Goal: Communication & Community: Connect with others

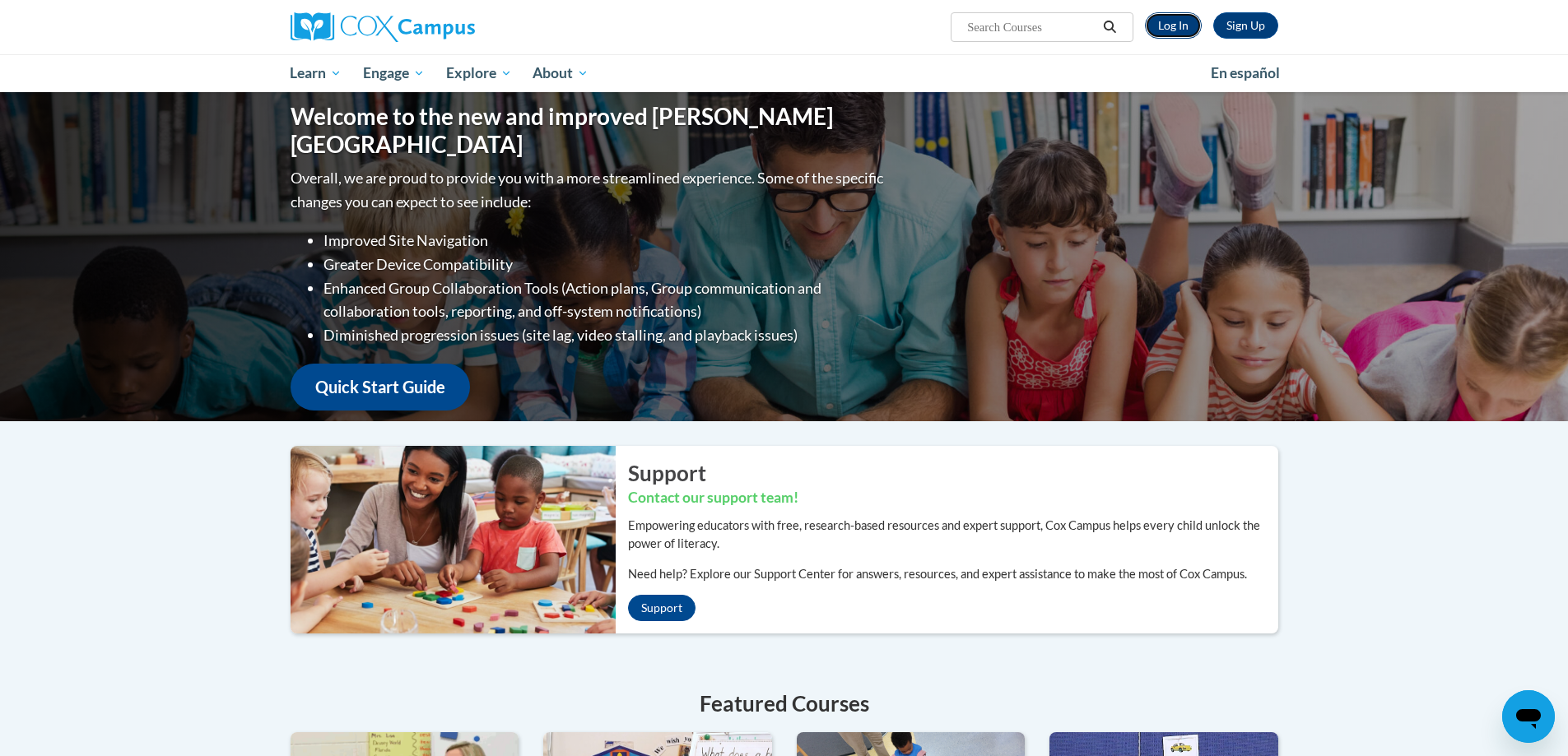
click at [1178, 24] on link "Log In" at bounding box center [1174, 25] width 57 height 26
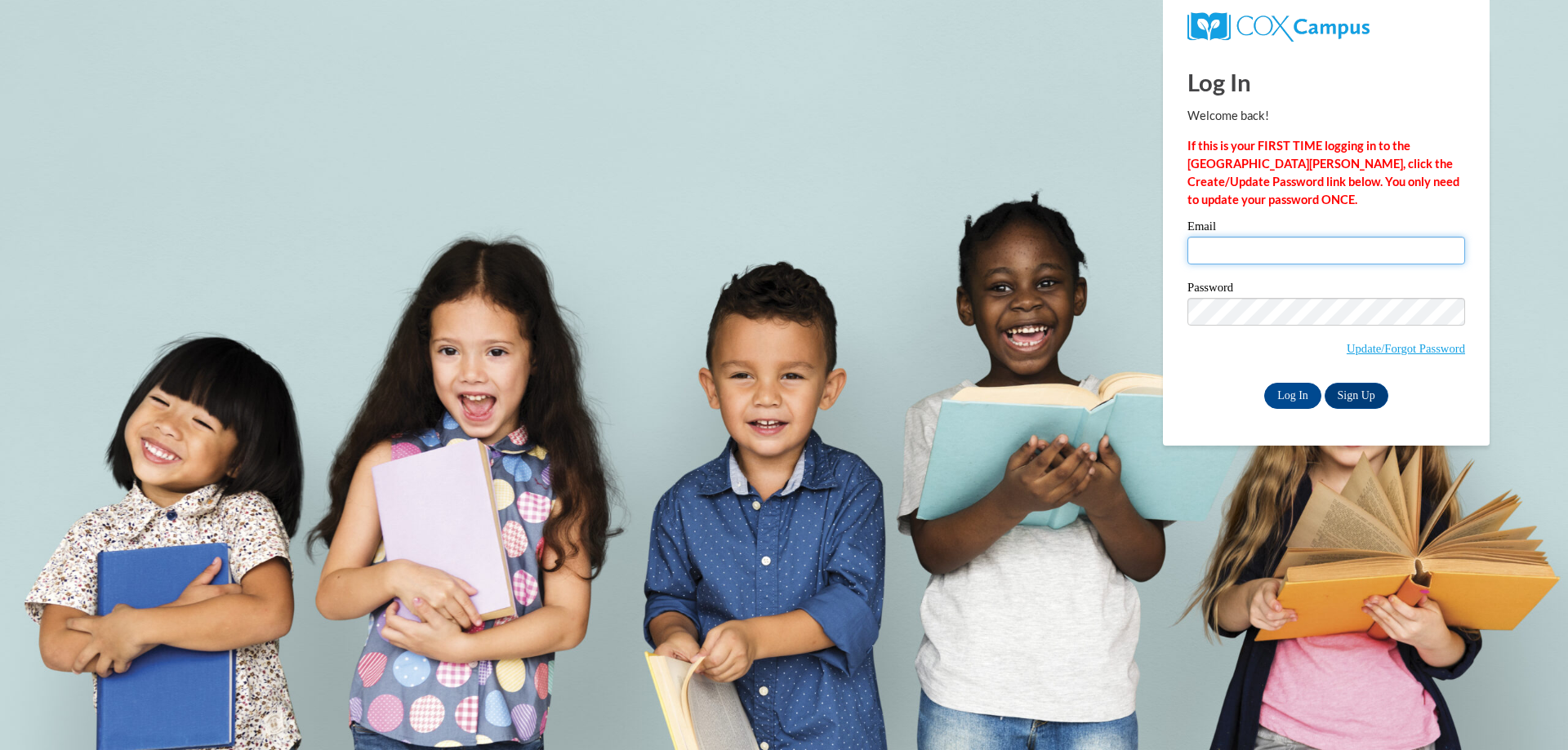
click at [1223, 262] on input "Email" at bounding box center [1326, 250] width 278 height 27
type input "latorri.west@dooly.k12.ga.us"
click at [1283, 394] on input "Log In" at bounding box center [1292, 396] width 57 height 26
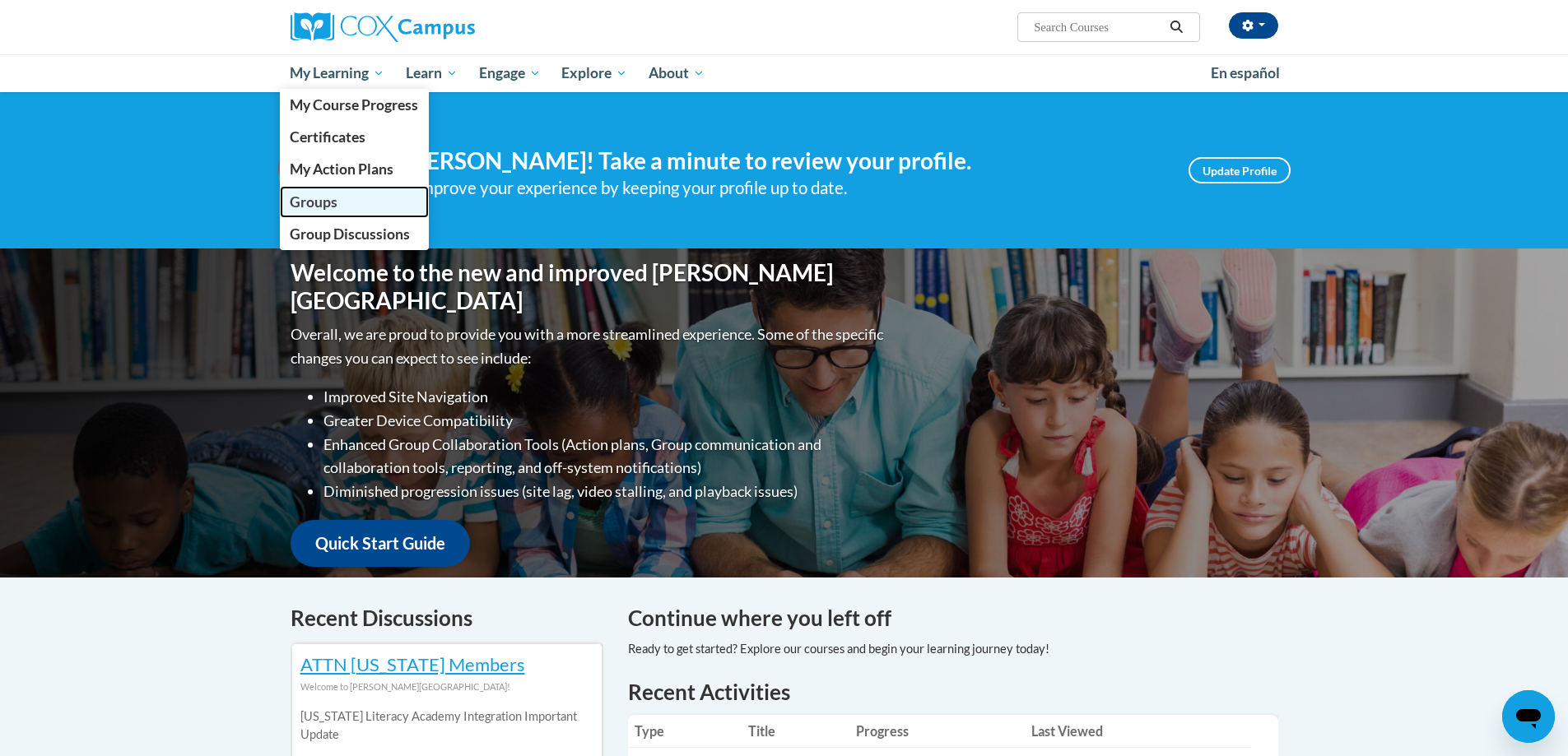
click at [344, 204] on link "Groups" at bounding box center [354, 201] width 150 height 32
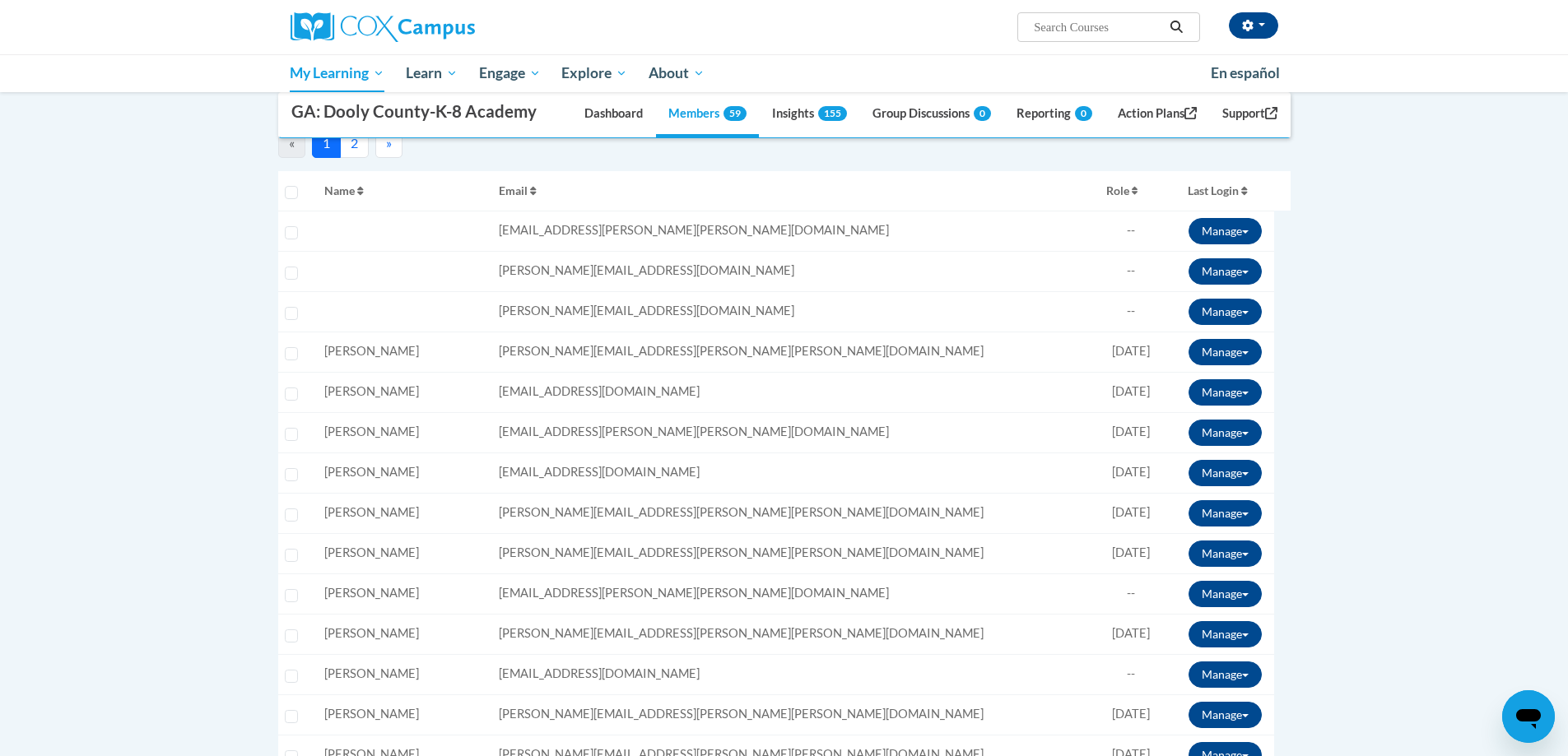
scroll to position [329, 0]
click at [1132, 186] on icon "button" at bounding box center [1136, 189] width 7 height 10
click at [1132, 186] on icon "button" at bounding box center [1136, 188] width 8 height 11
click at [1132, 187] on icon "button" at bounding box center [1136, 188] width 8 height 11
click at [1216, 185] on button "Last Login" at bounding box center [1218, 190] width 99 height 26
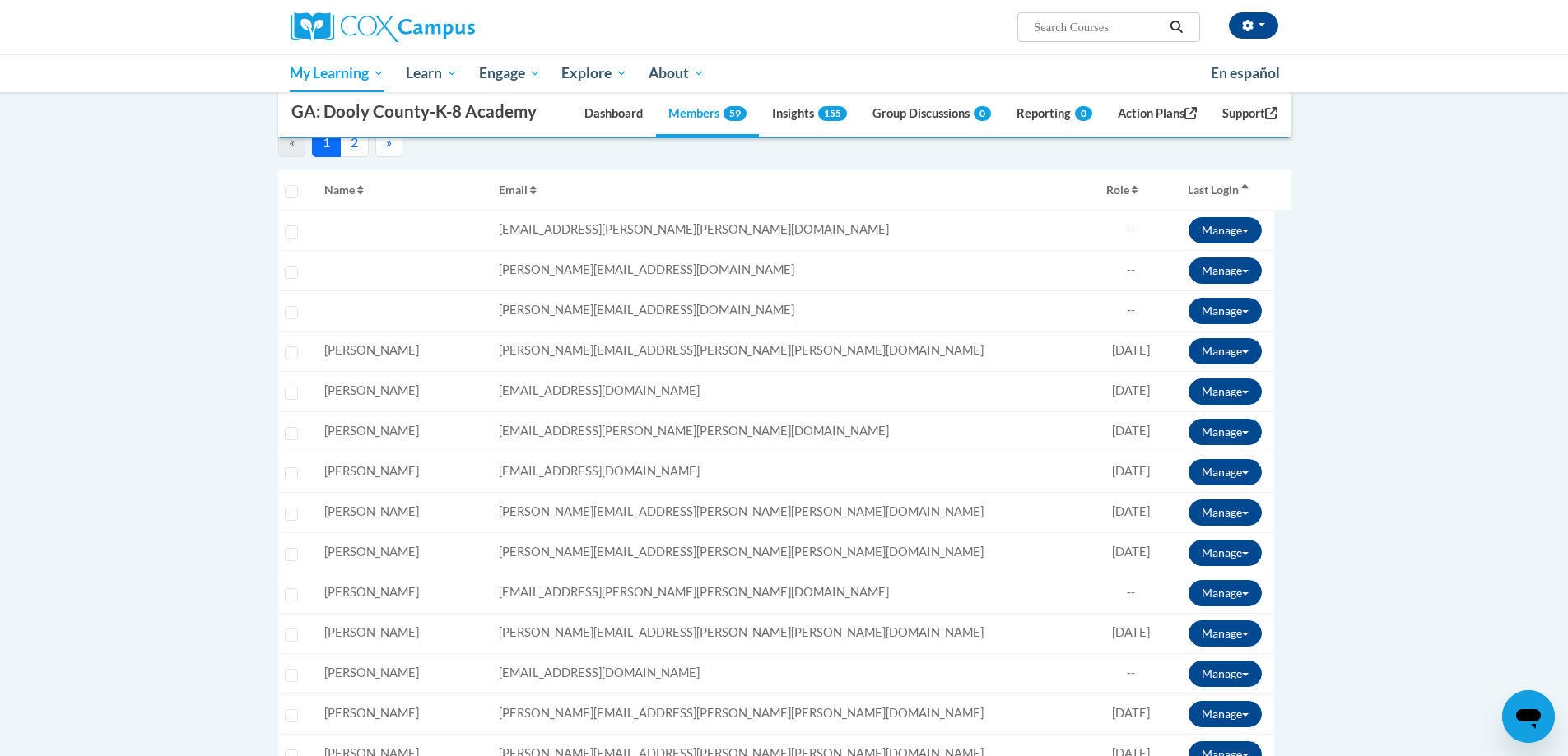
click at [1241, 183] on icon "button" at bounding box center [1245, 188] width 8 height 11
click at [1241, 189] on icon "button" at bounding box center [1245, 188] width 8 height 11
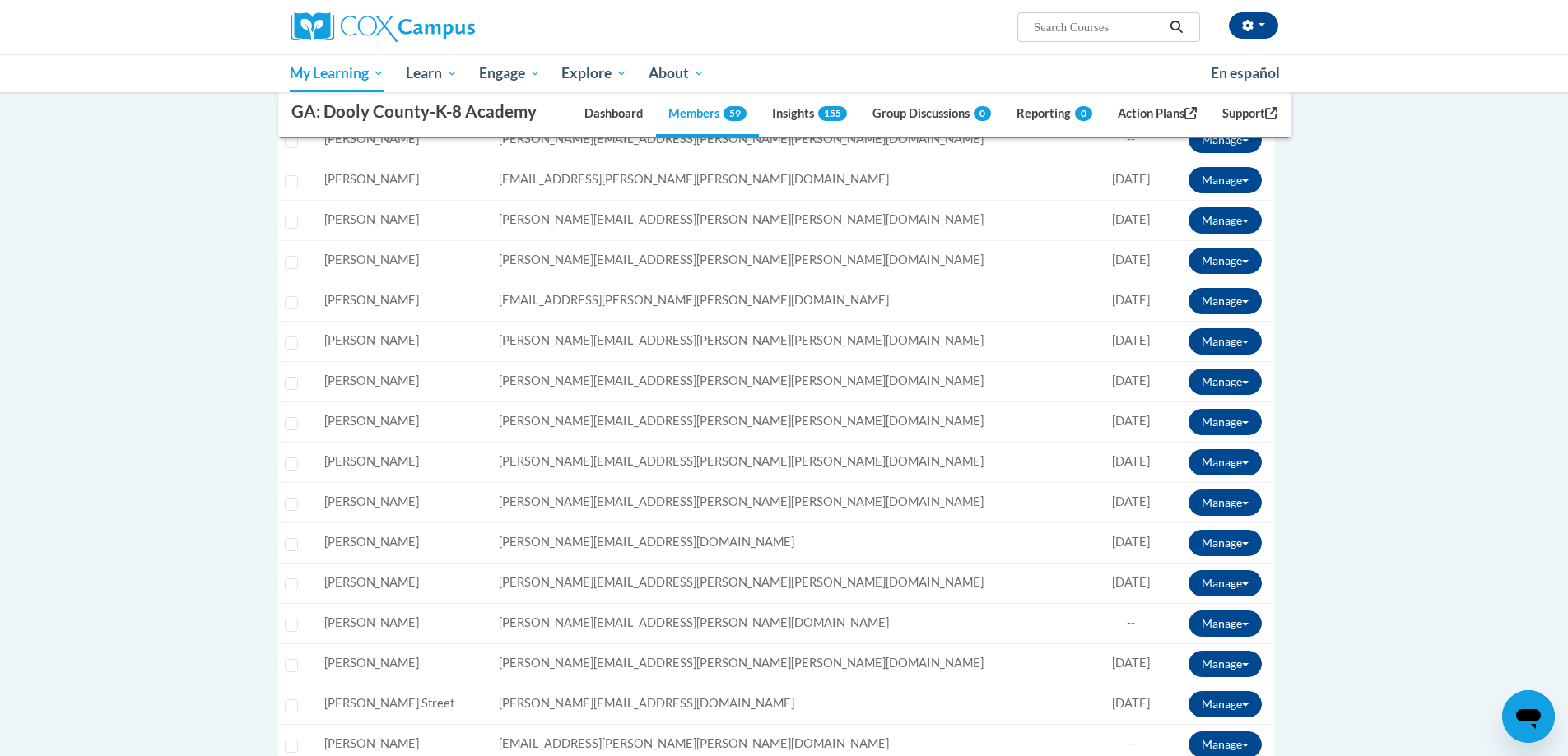
scroll to position [1728, 0]
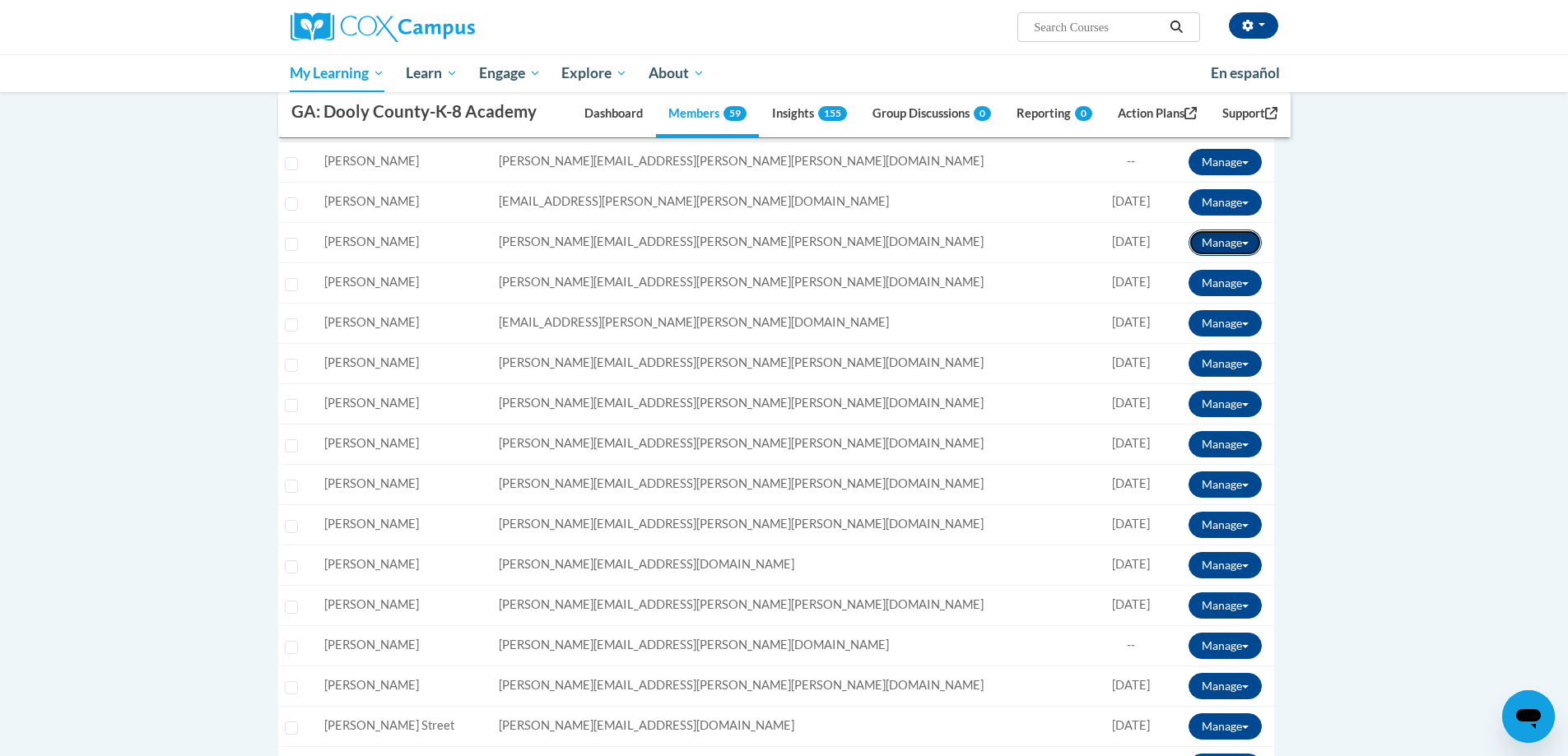
click at [1235, 246] on button "Manage" at bounding box center [1225, 243] width 73 height 26
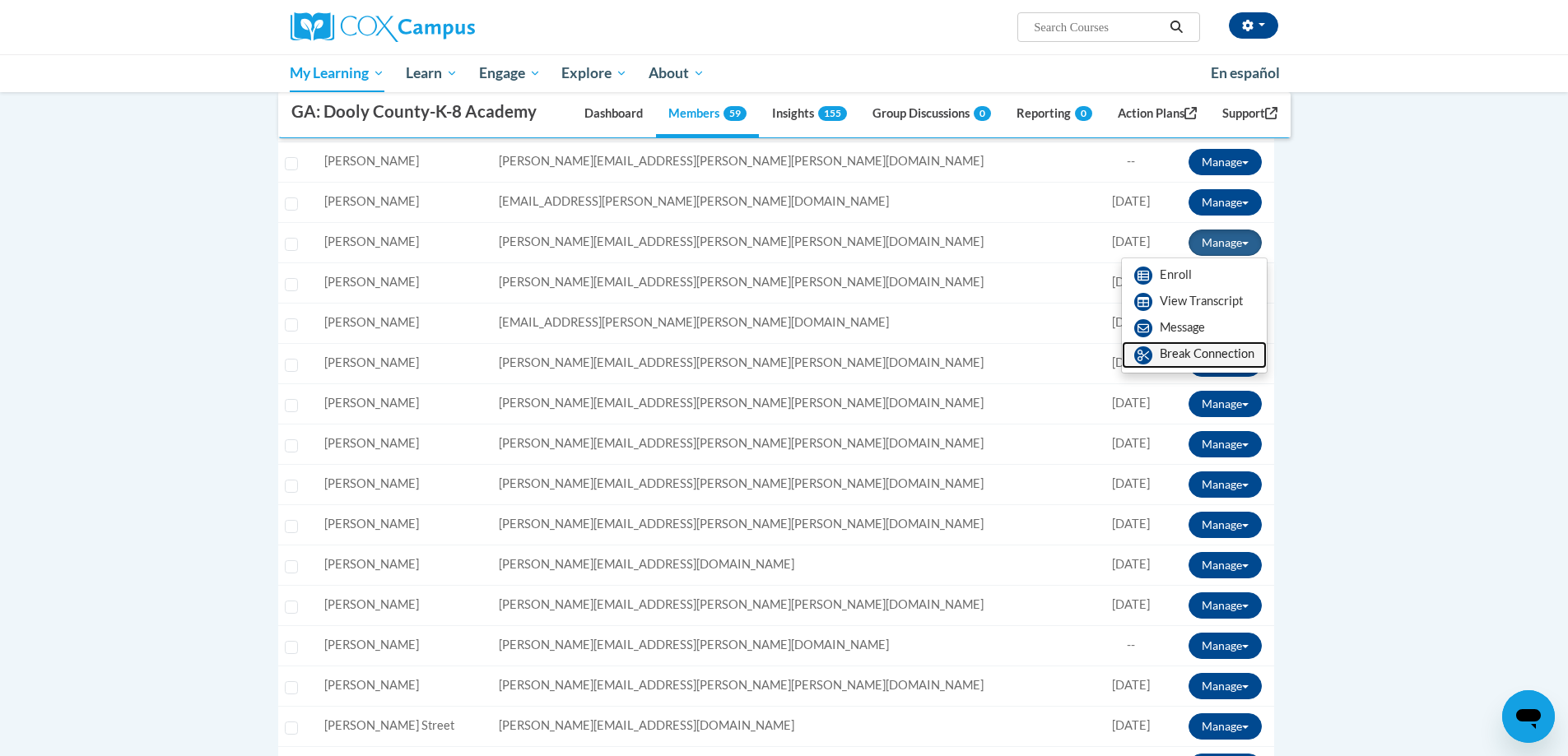
click at [1153, 355] on link "Break Connection" at bounding box center [1195, 354] width 145 height 26
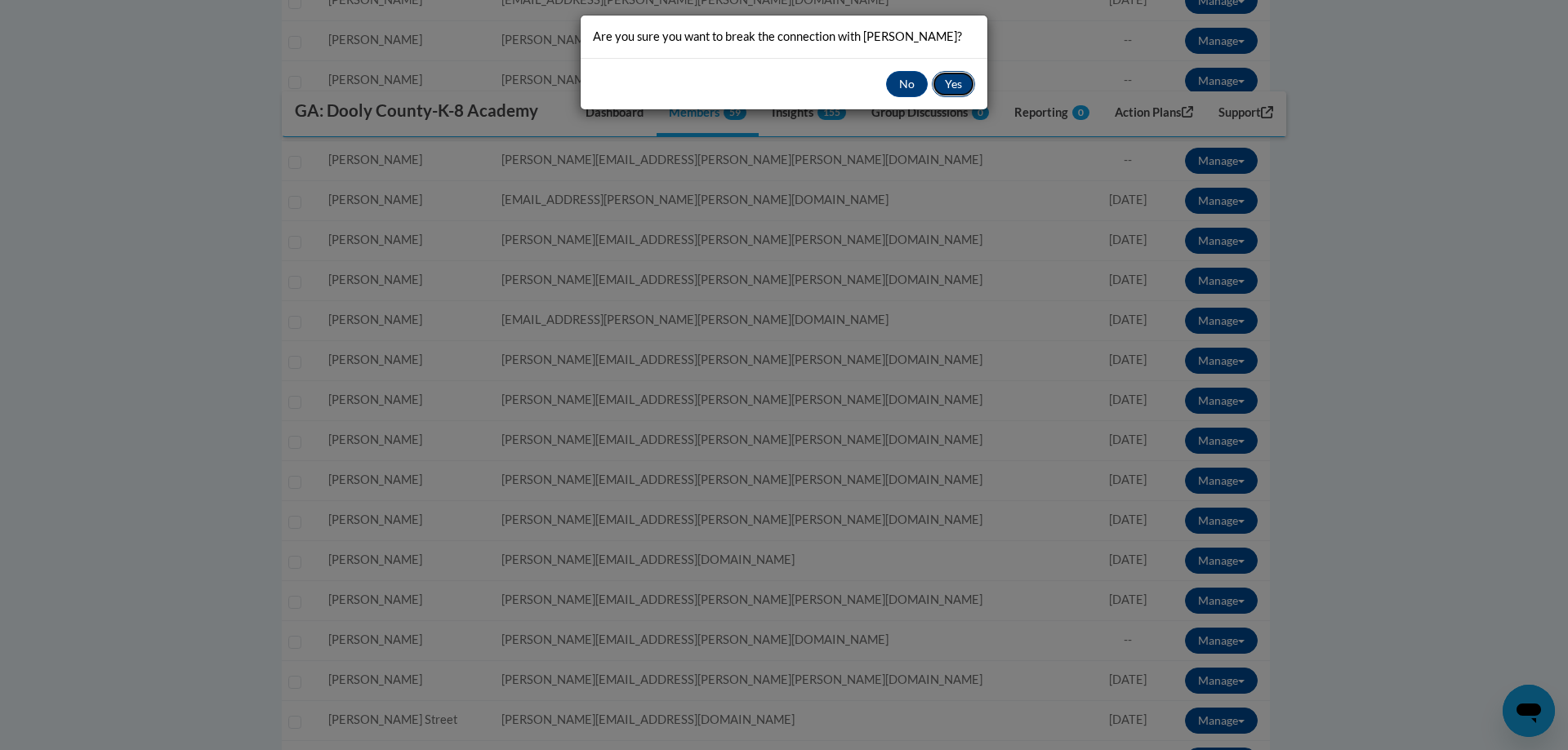
click at [966, 72] on button "Yes" at bounding box center [953, 84] width 43 height 26
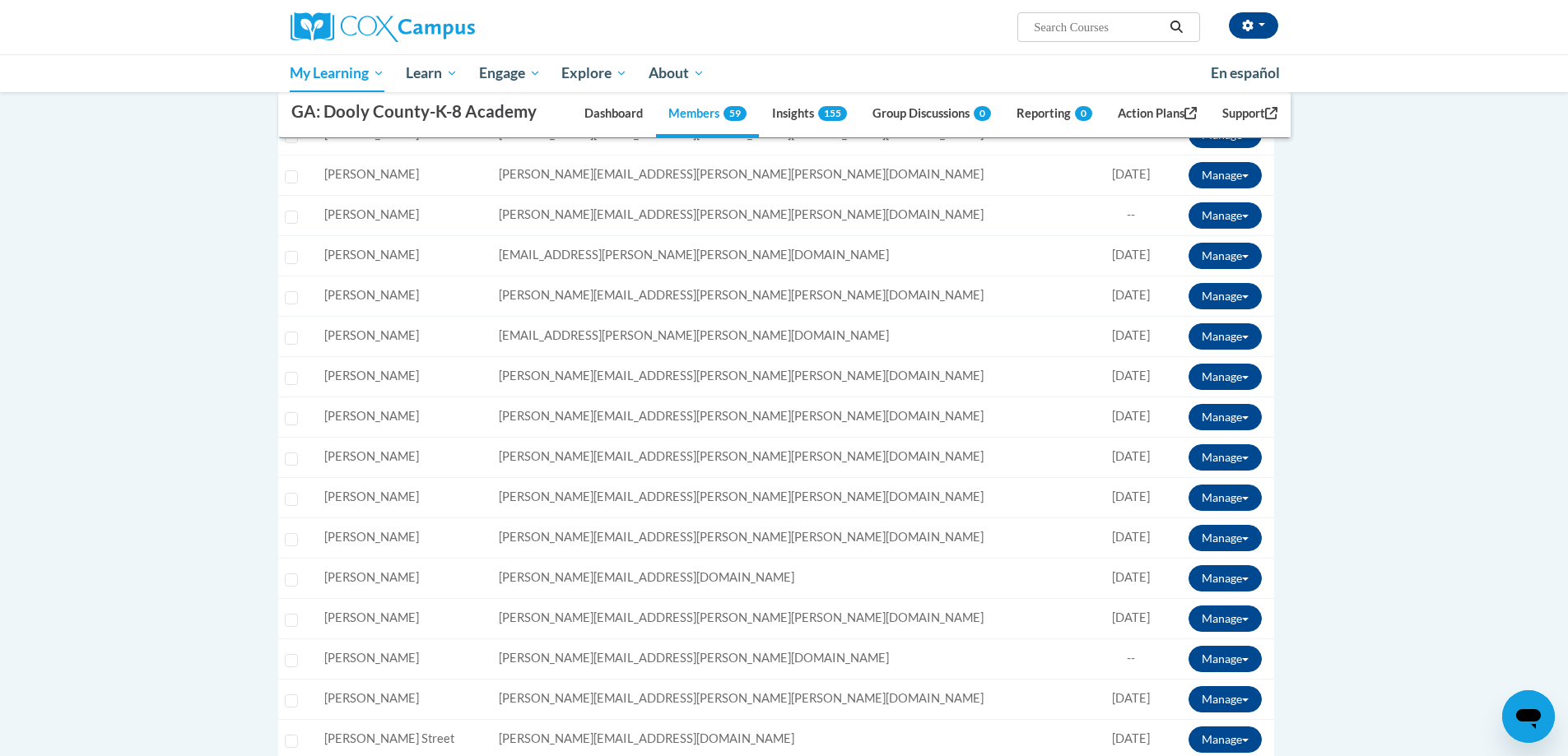
scroll to position [1646, 0]
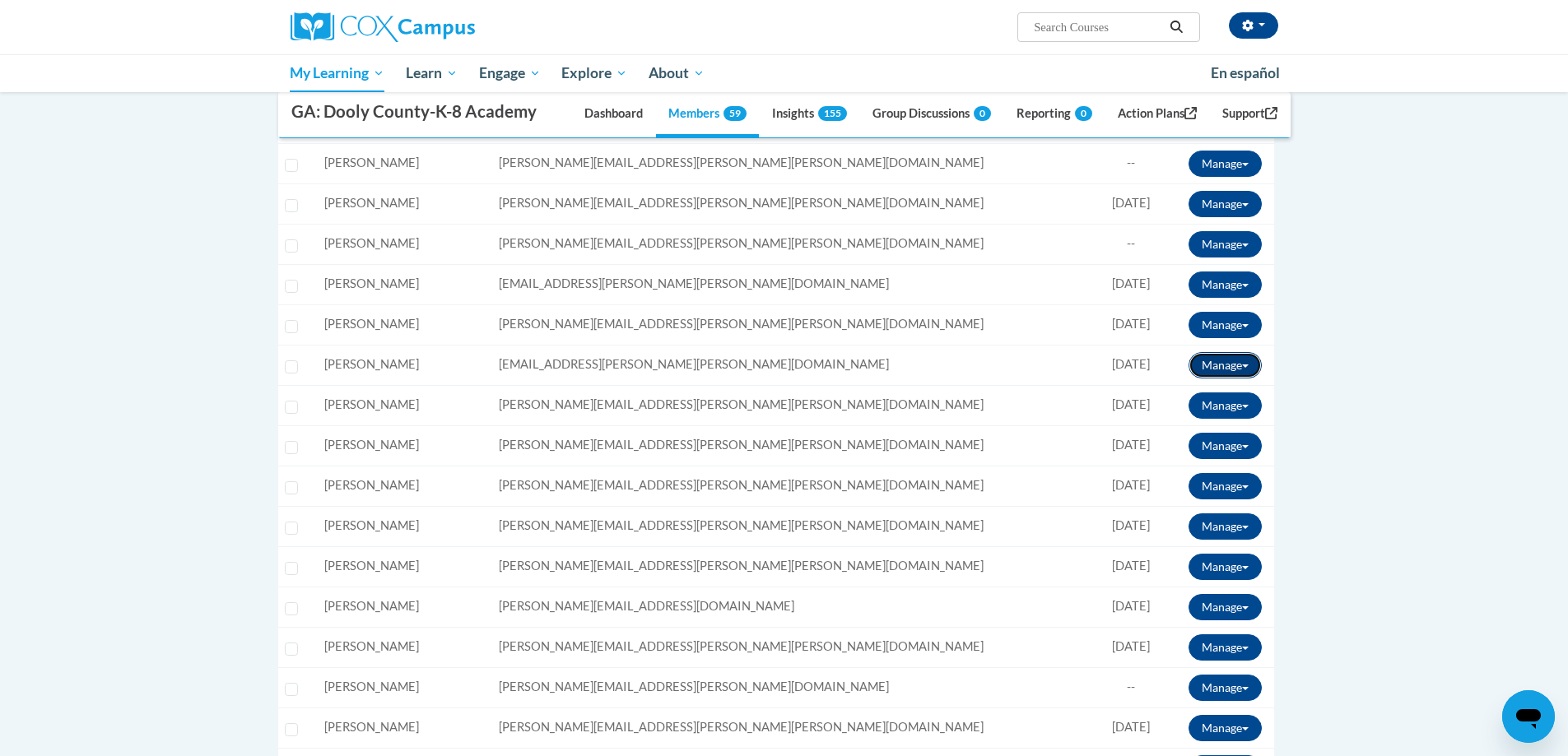
click at [1242, 368] on span at bounding box center [1246, 366] width 7 height 3
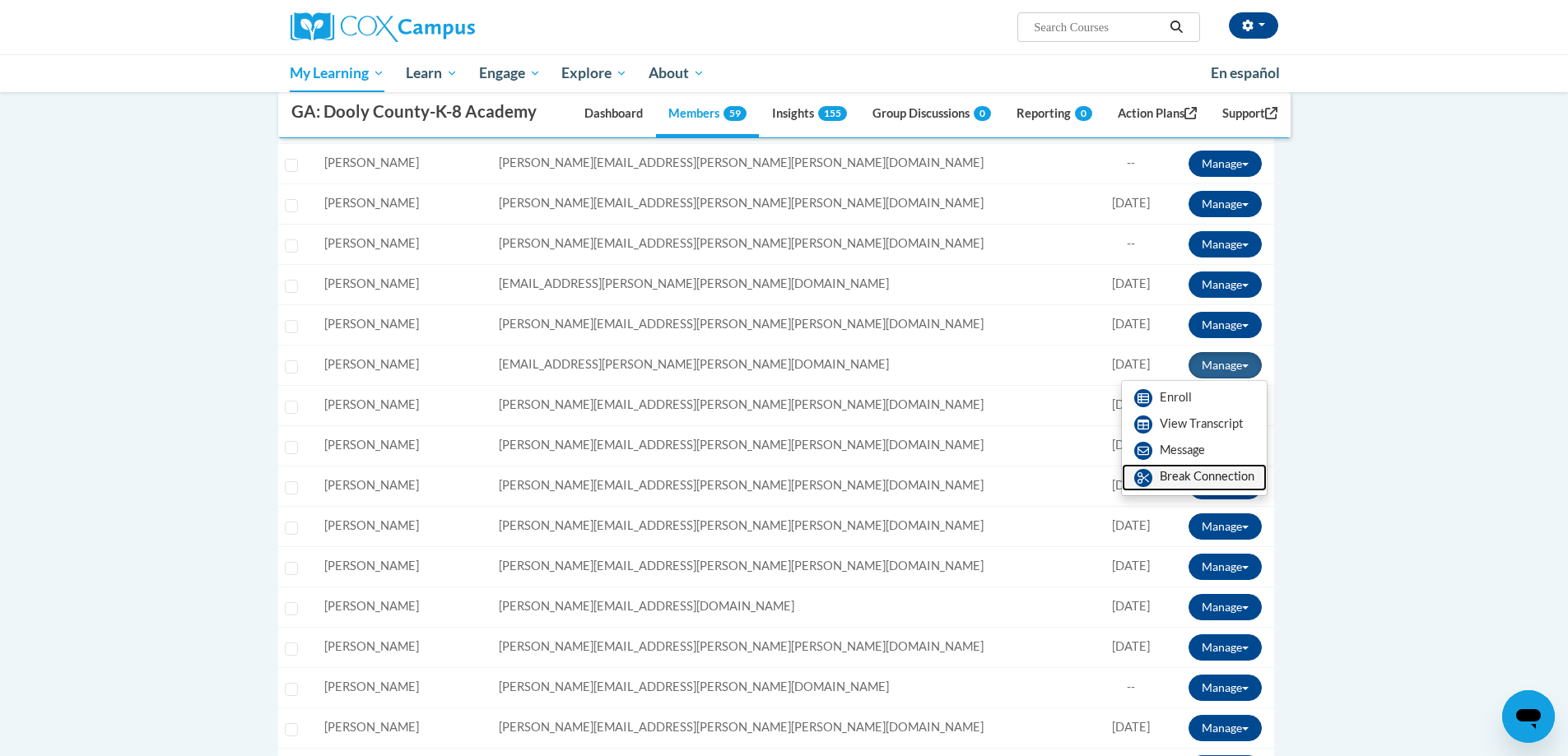
click at [1169, 474] on link "Break Connection" at bounding box center [1195, 477] width 145 height 26
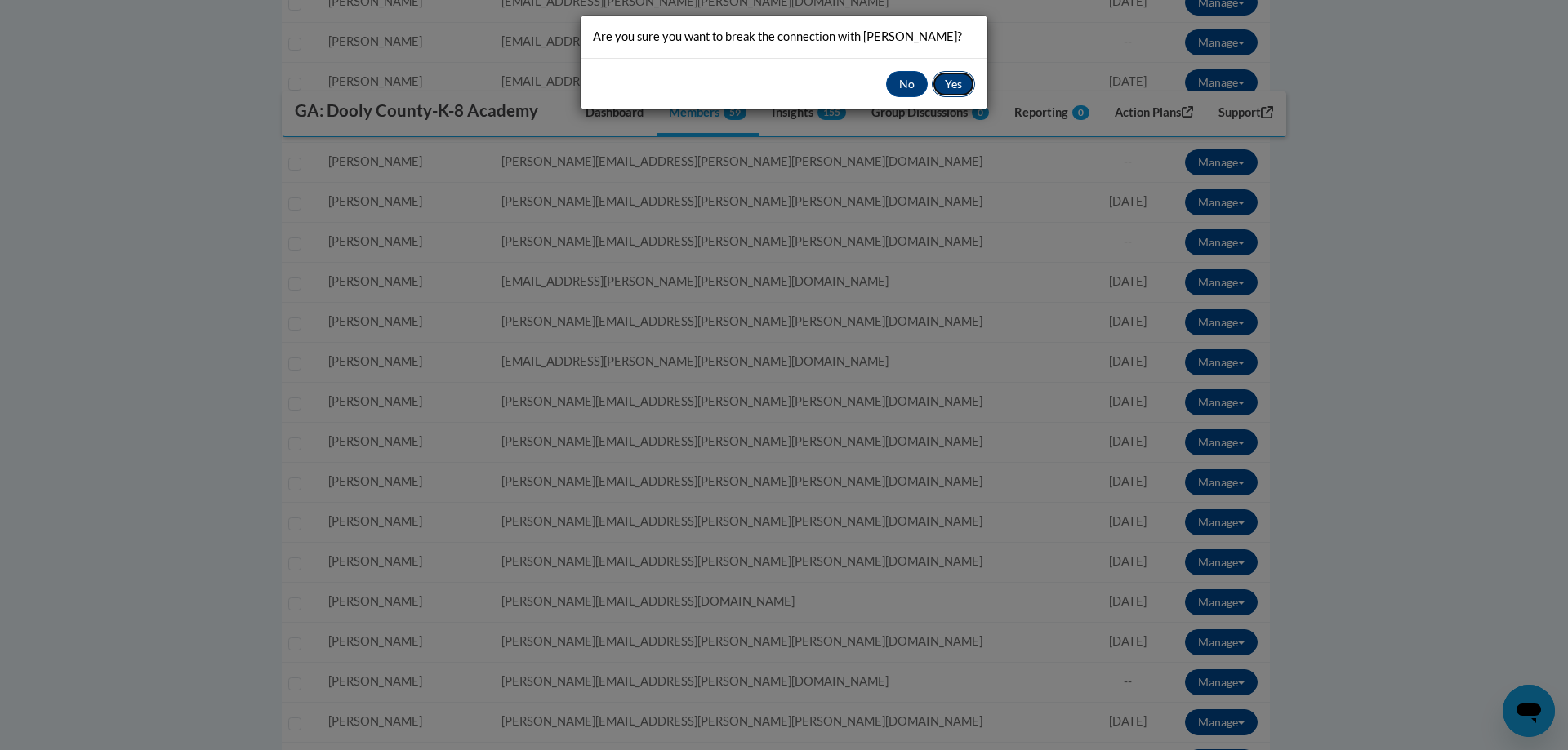
click at [946, 77] on button "Yes" at bounding box center [953, 84] width 43 height 26
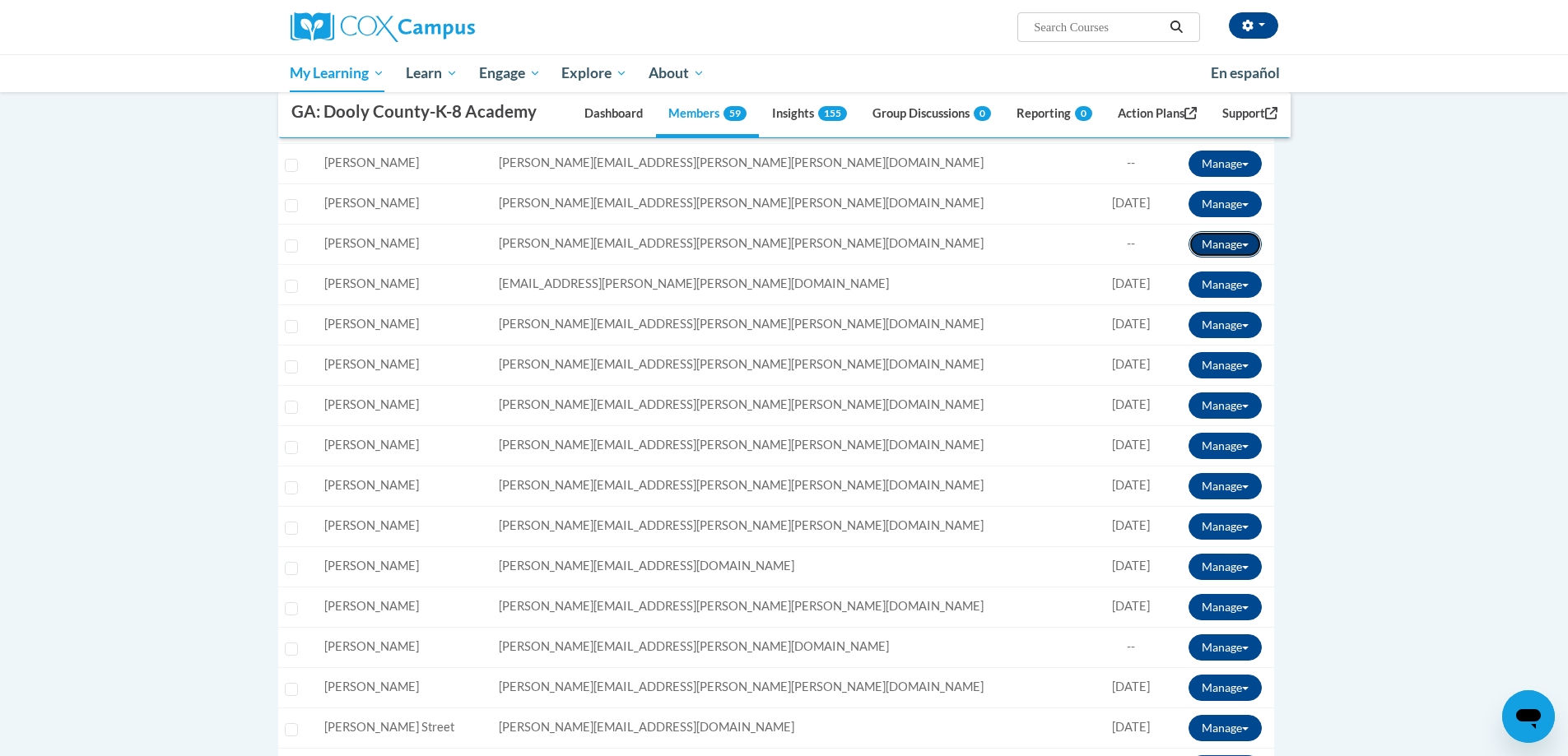
click at [1242, 246] on span at bounding box center [1246, 245] width 7 height 3
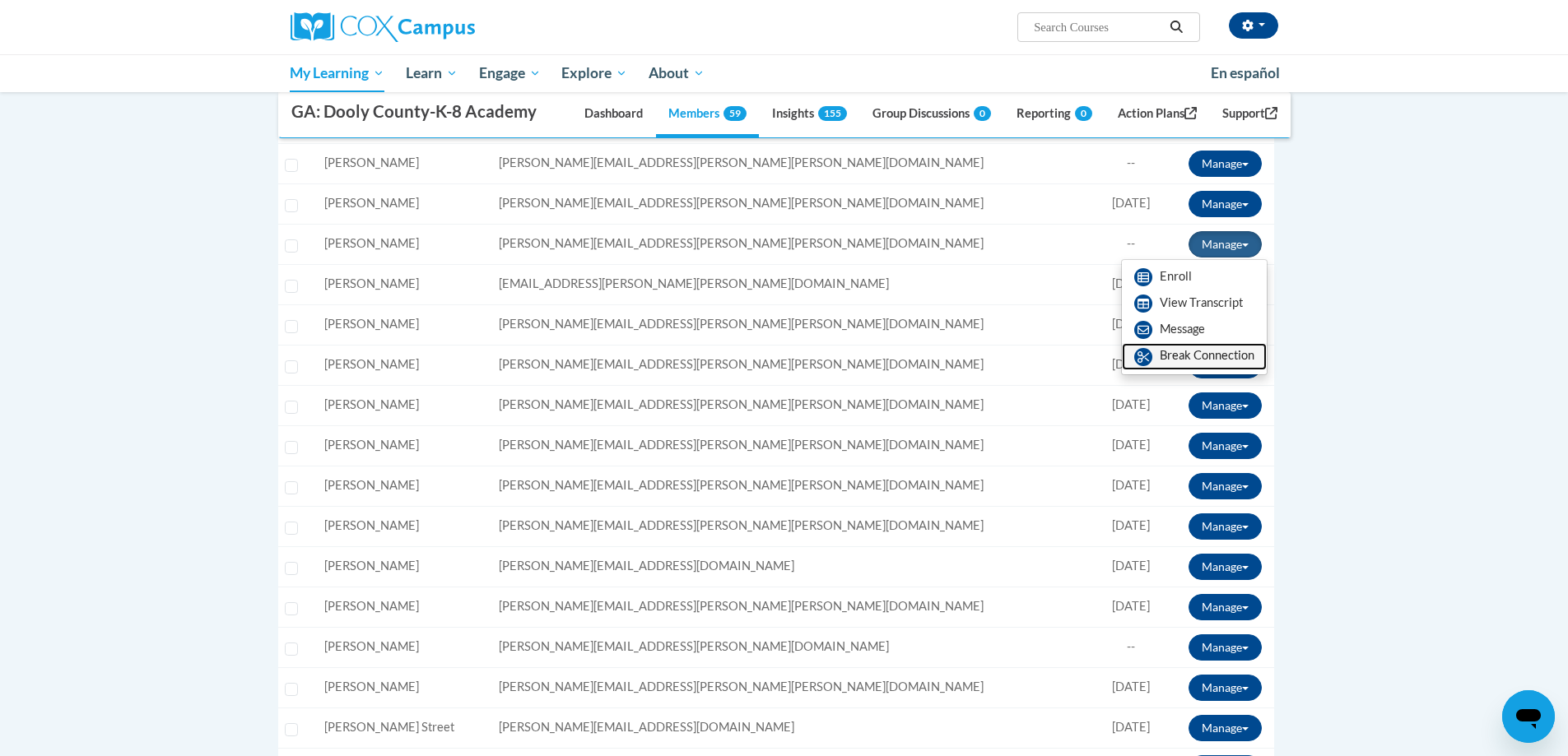
click at [1192, 355] on link "Break Connection" at bounding box center [1195, 356] width 145 height 26
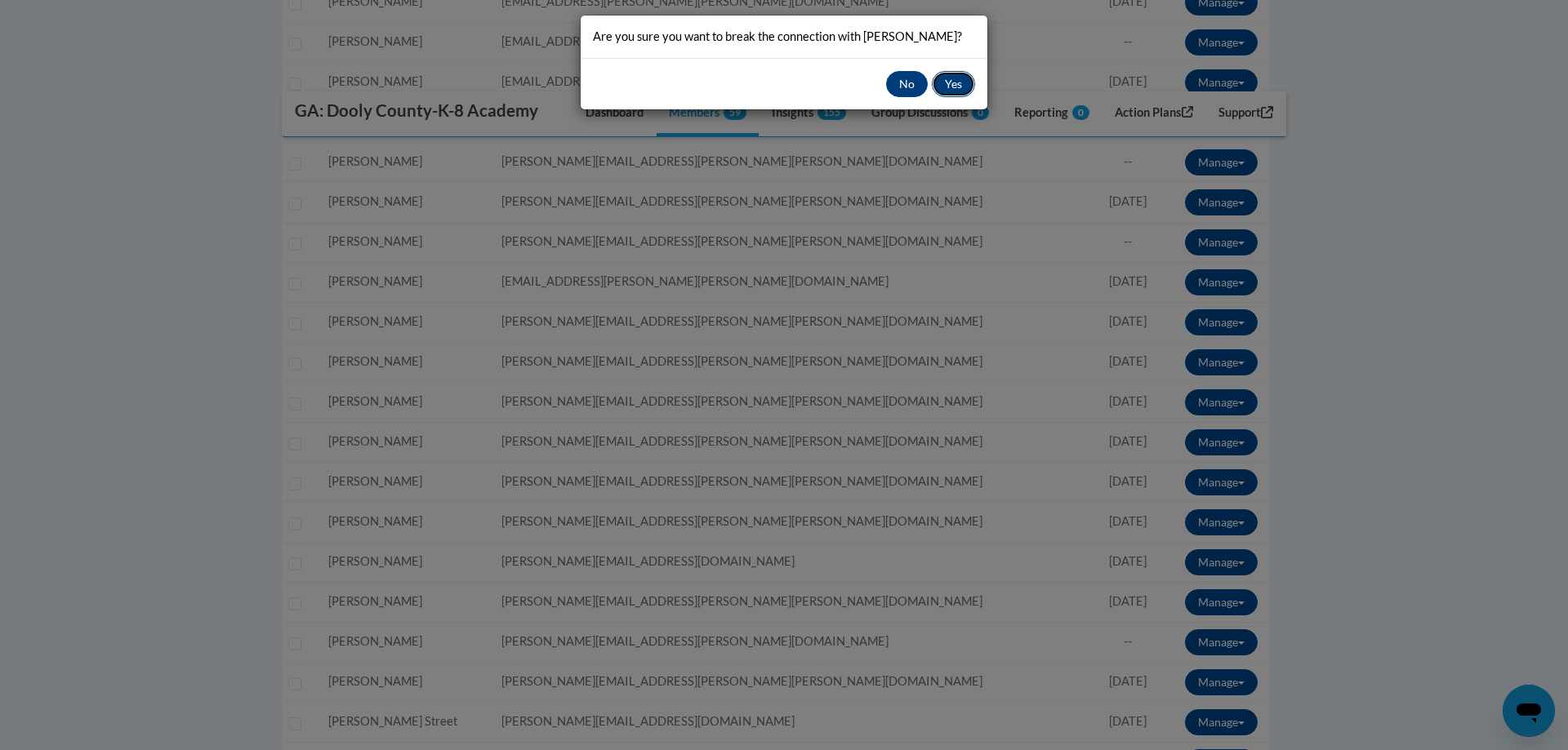
click at [952, 84] on button "Yes" at bounding box center [953, 84] width 43 height 26
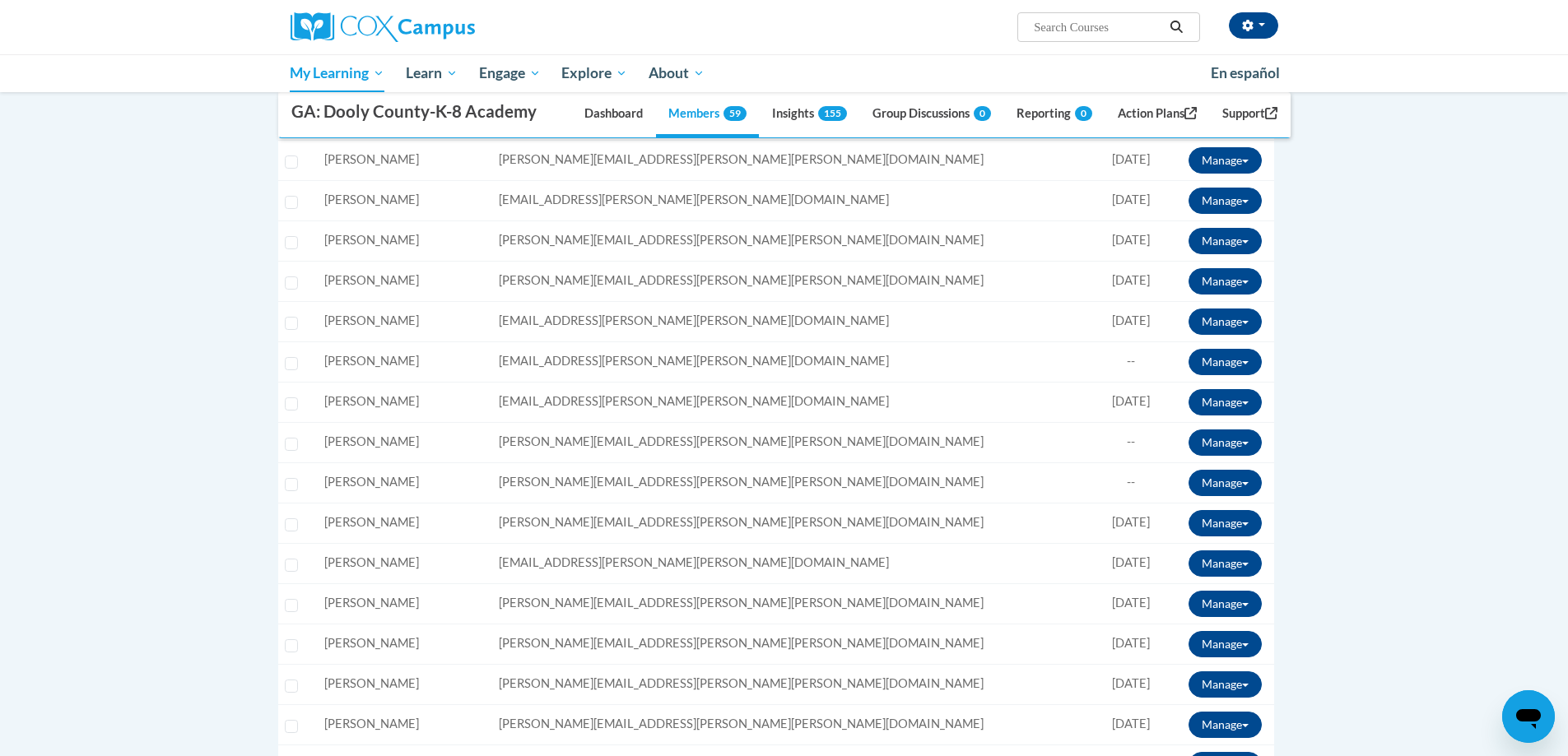
scroll to position [1317, 0]
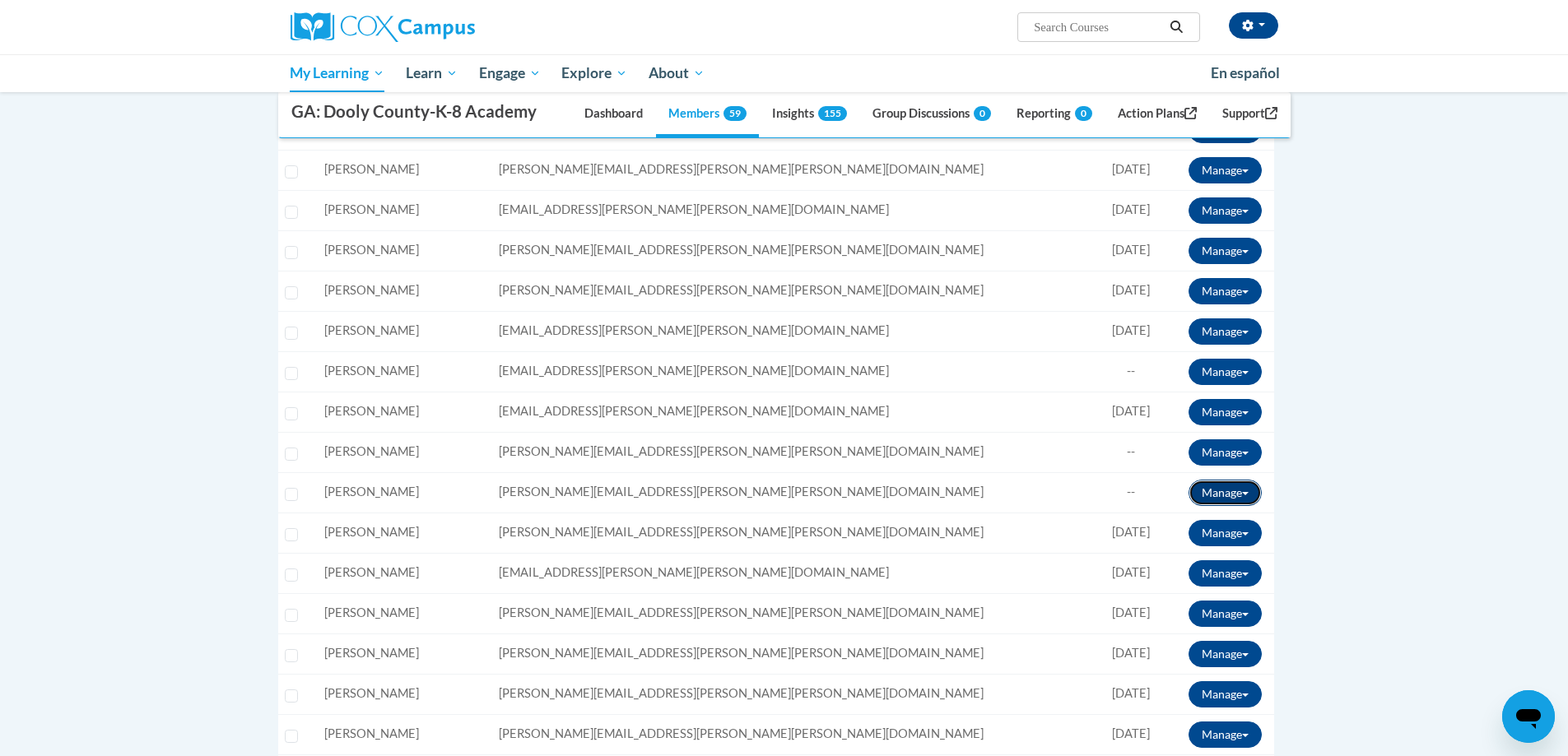
click at [1231, 493] on button "Manage" at bounding box center [1225, 492] width 73 height 26
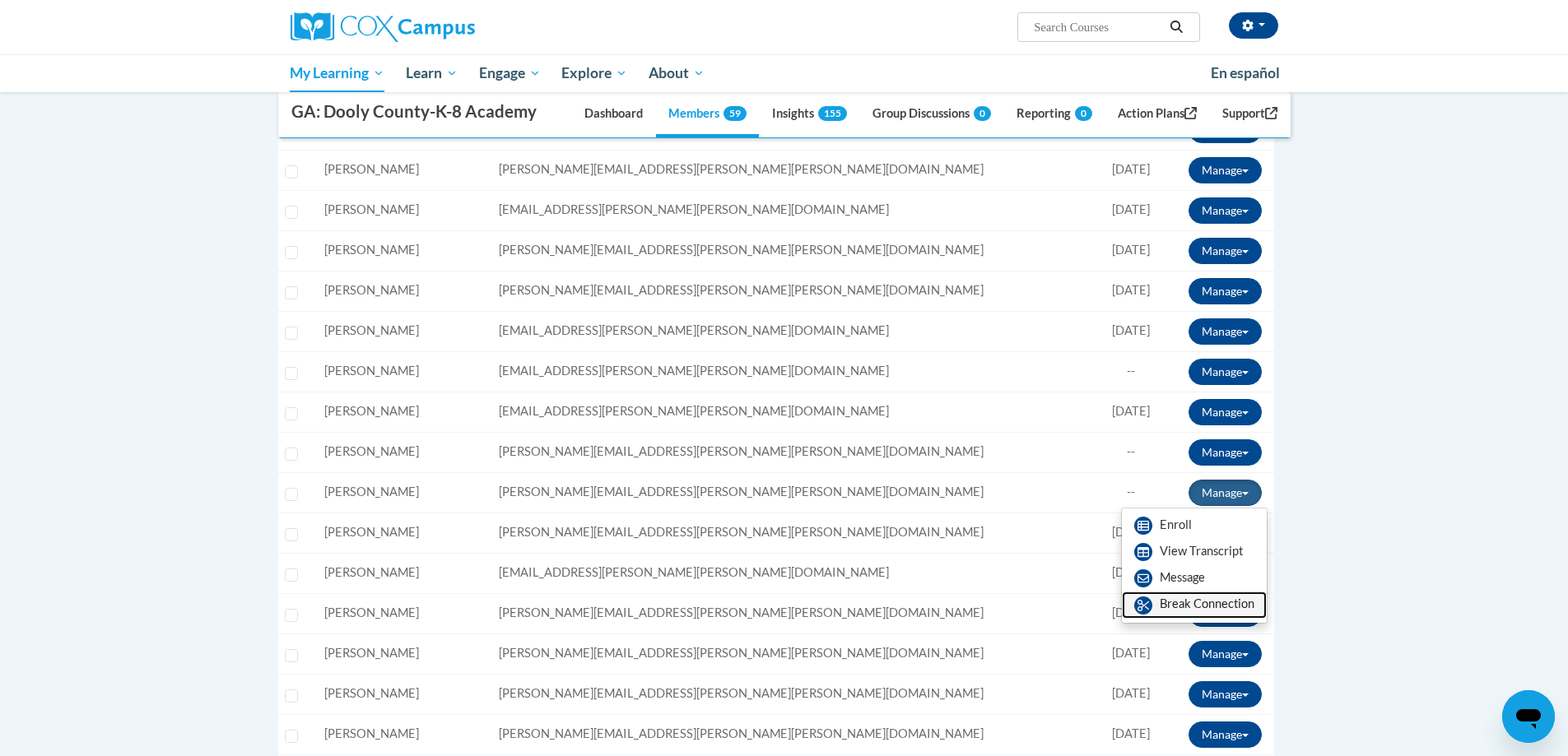
click at [1165, 606] on link "Break Connection" at bounding box center [1195, 605] width 145 height 26
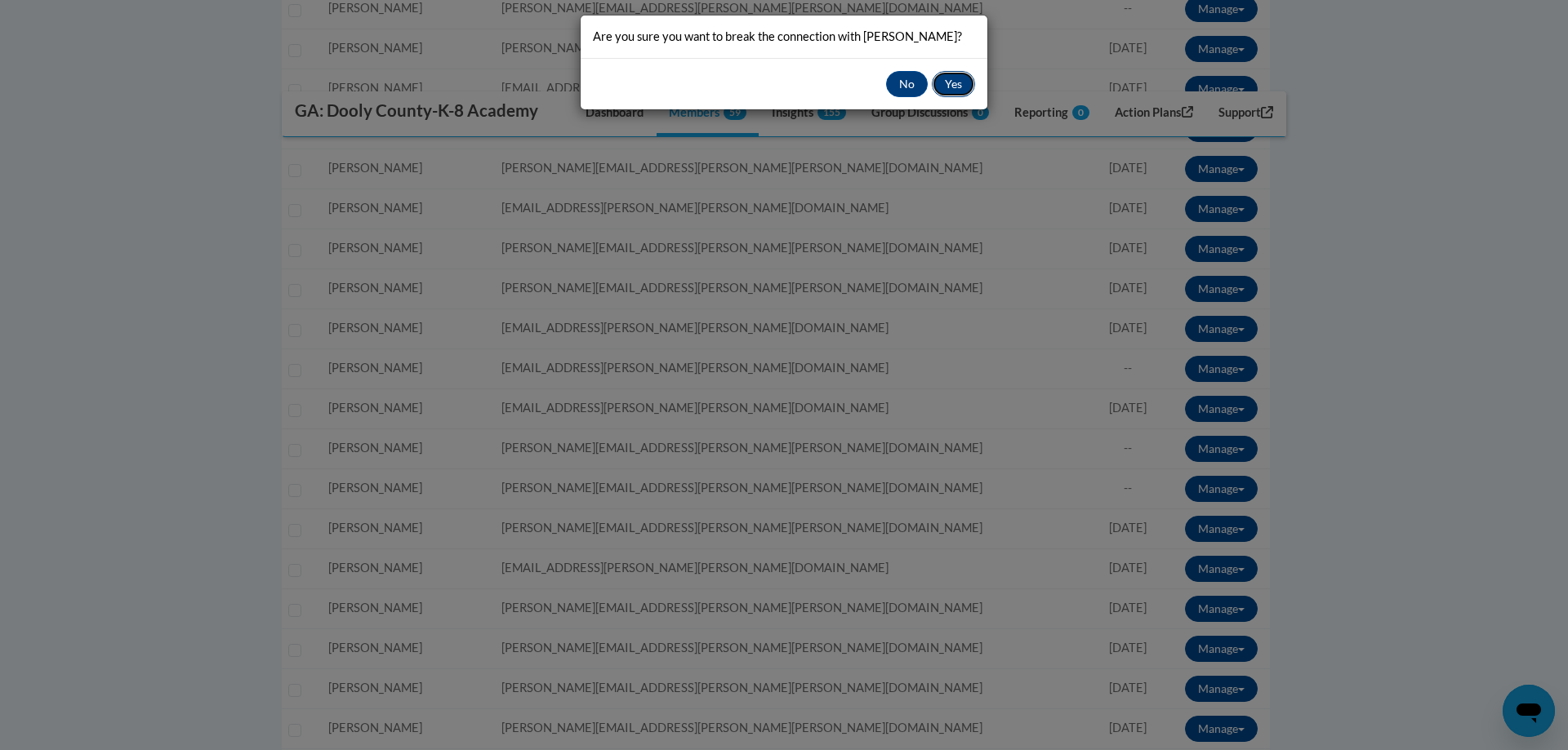
click at [943, 81] on button "Yes" at bounding box center [953, 84] width 43 height 26
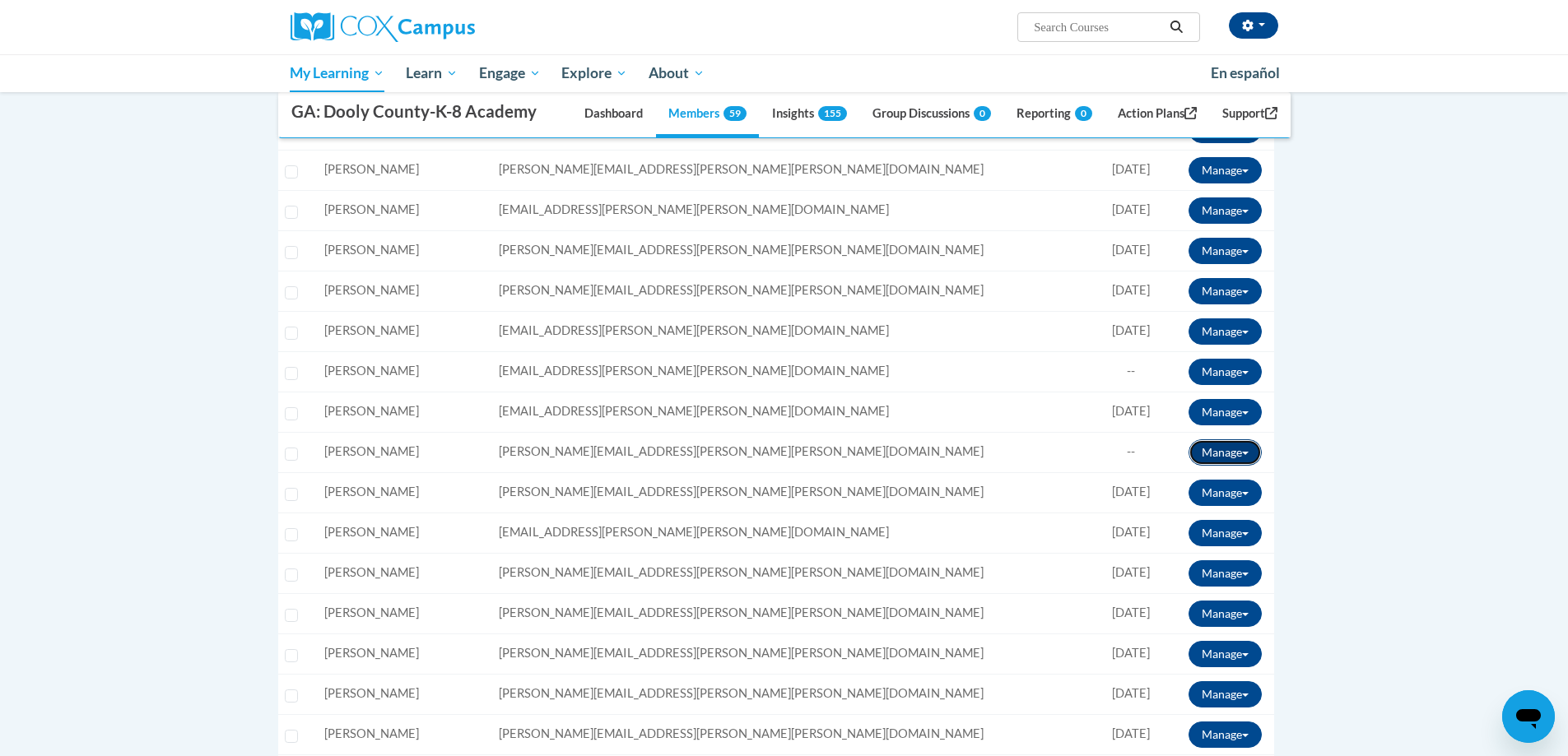
click at [1234, 448] on button "Manage" at bounding box center [1225, 453] width 73 height 26
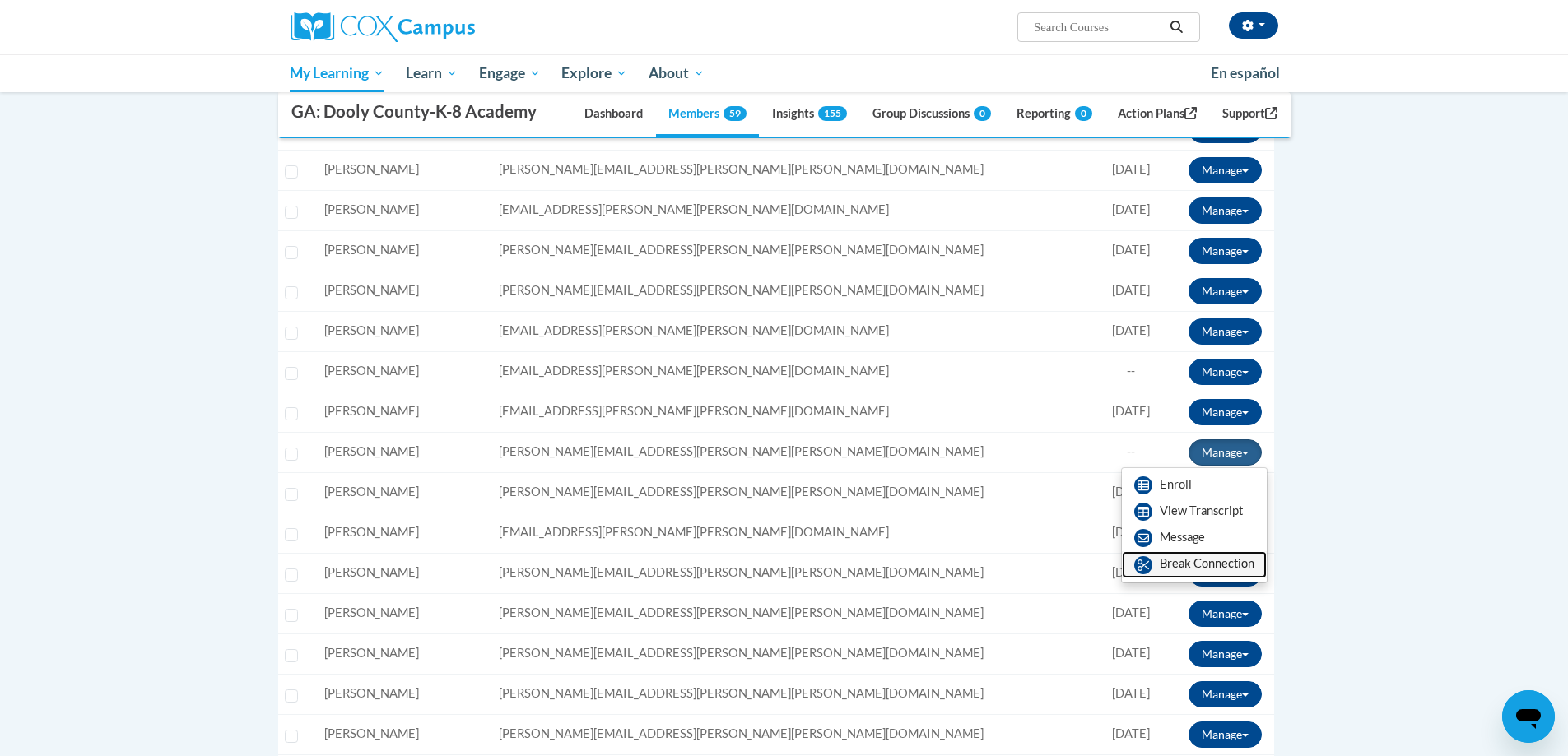
click at [1180, 562] on link "Break Connection" at bounding box center [1195, 564] width 145 height 26
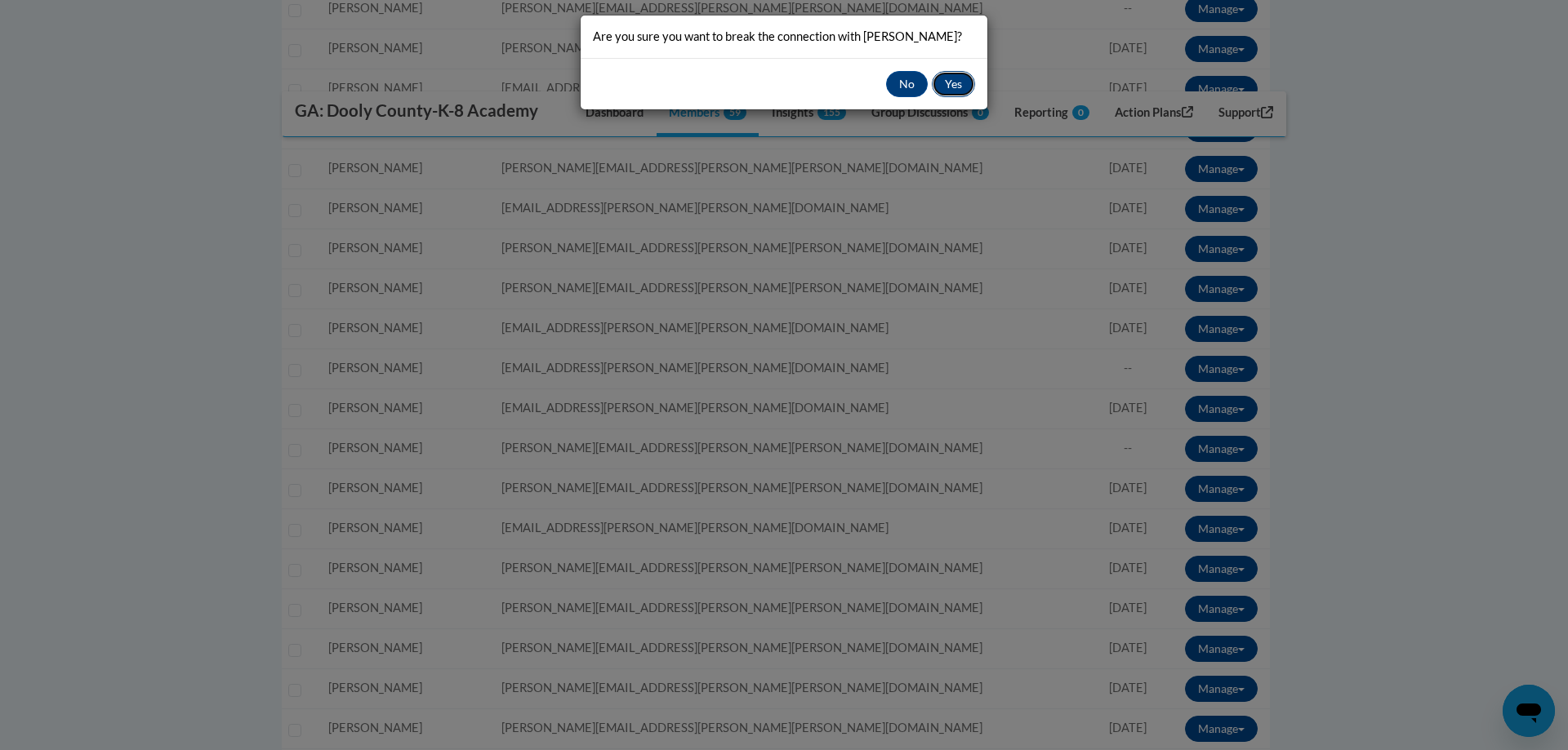
click at [948, 75] on button "Yes" at bounding box center [953, 84] width 43 height 26
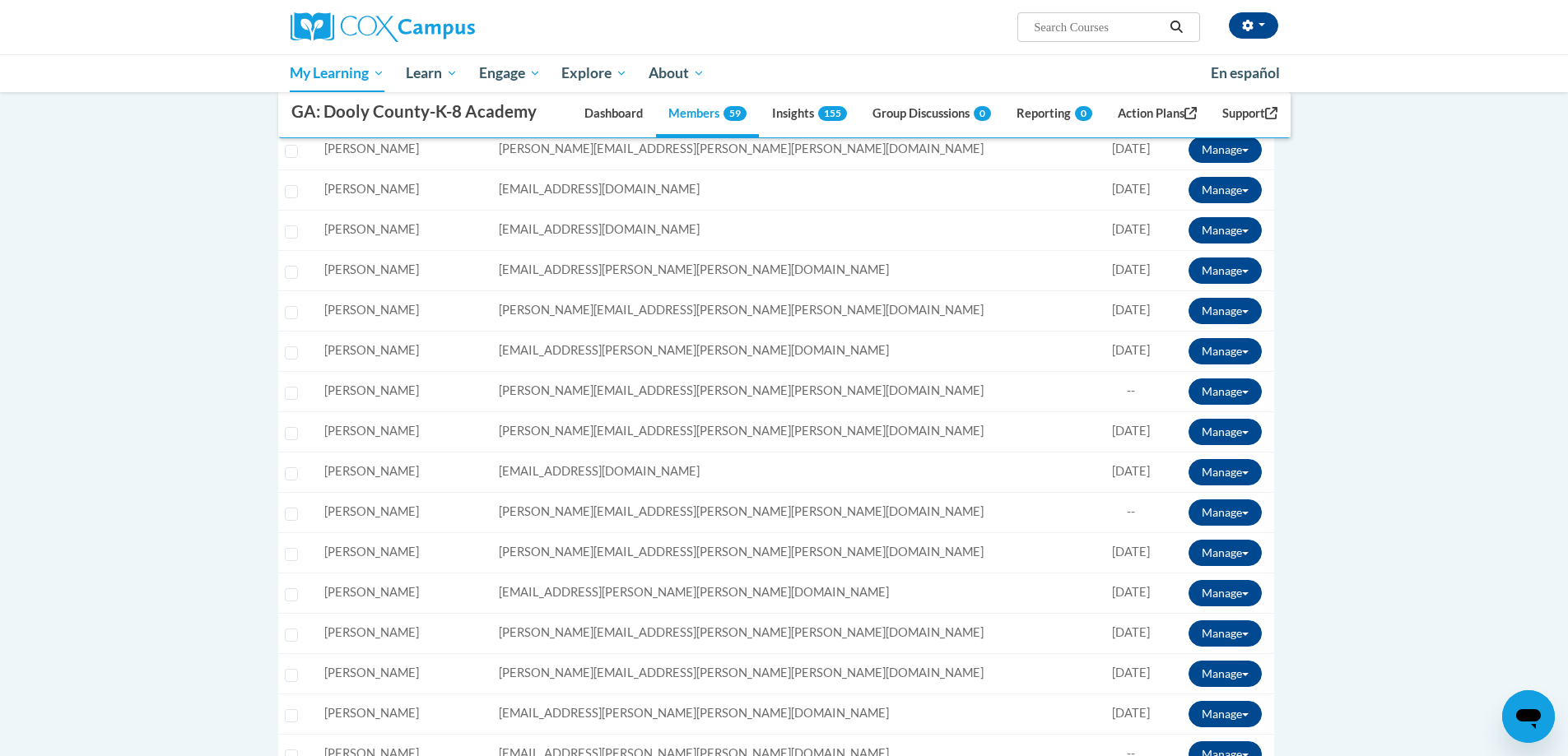
scroll to position [905, 0]
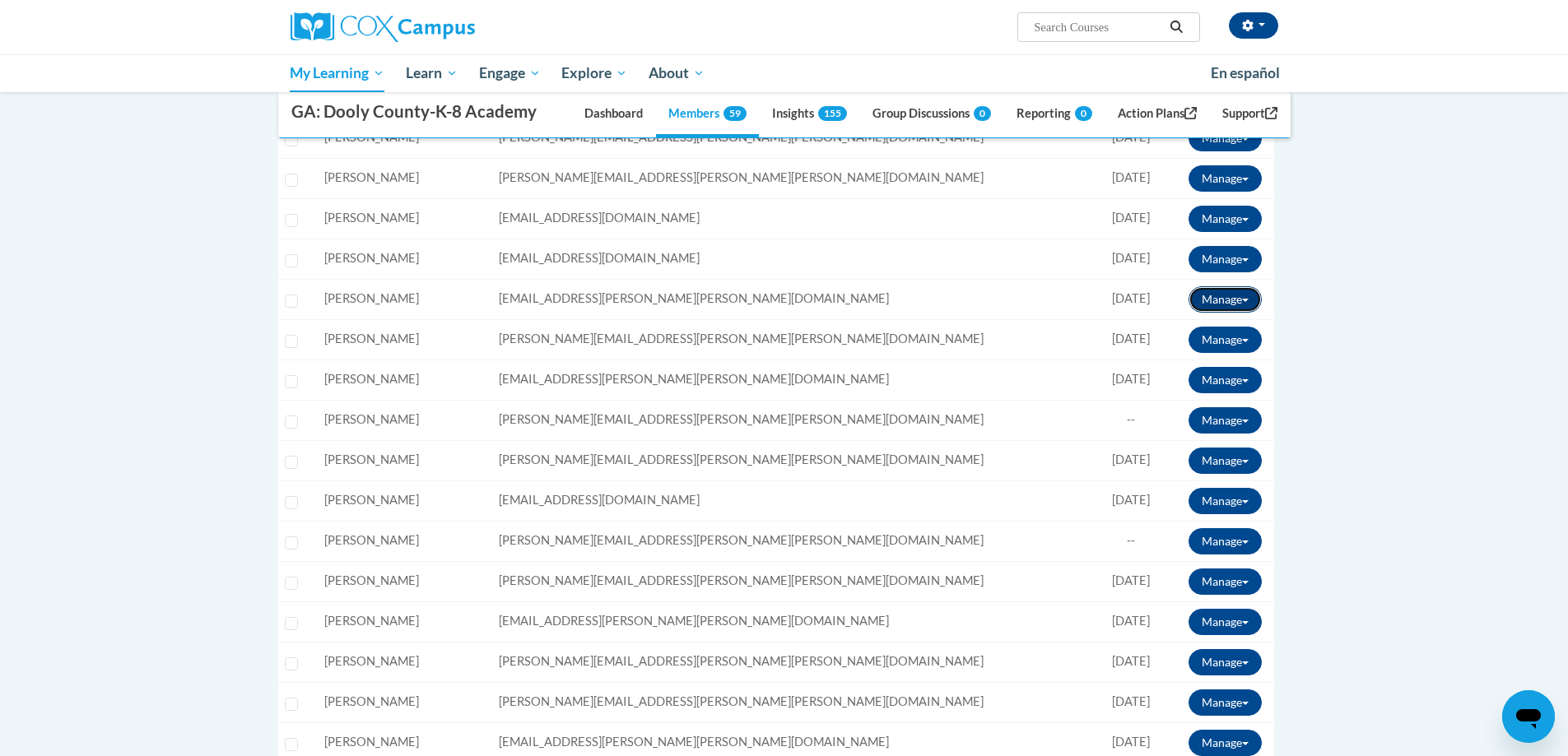
click at [1237, 298] on button "Manage" at bounding box center [1225, 299] width 73 height 26
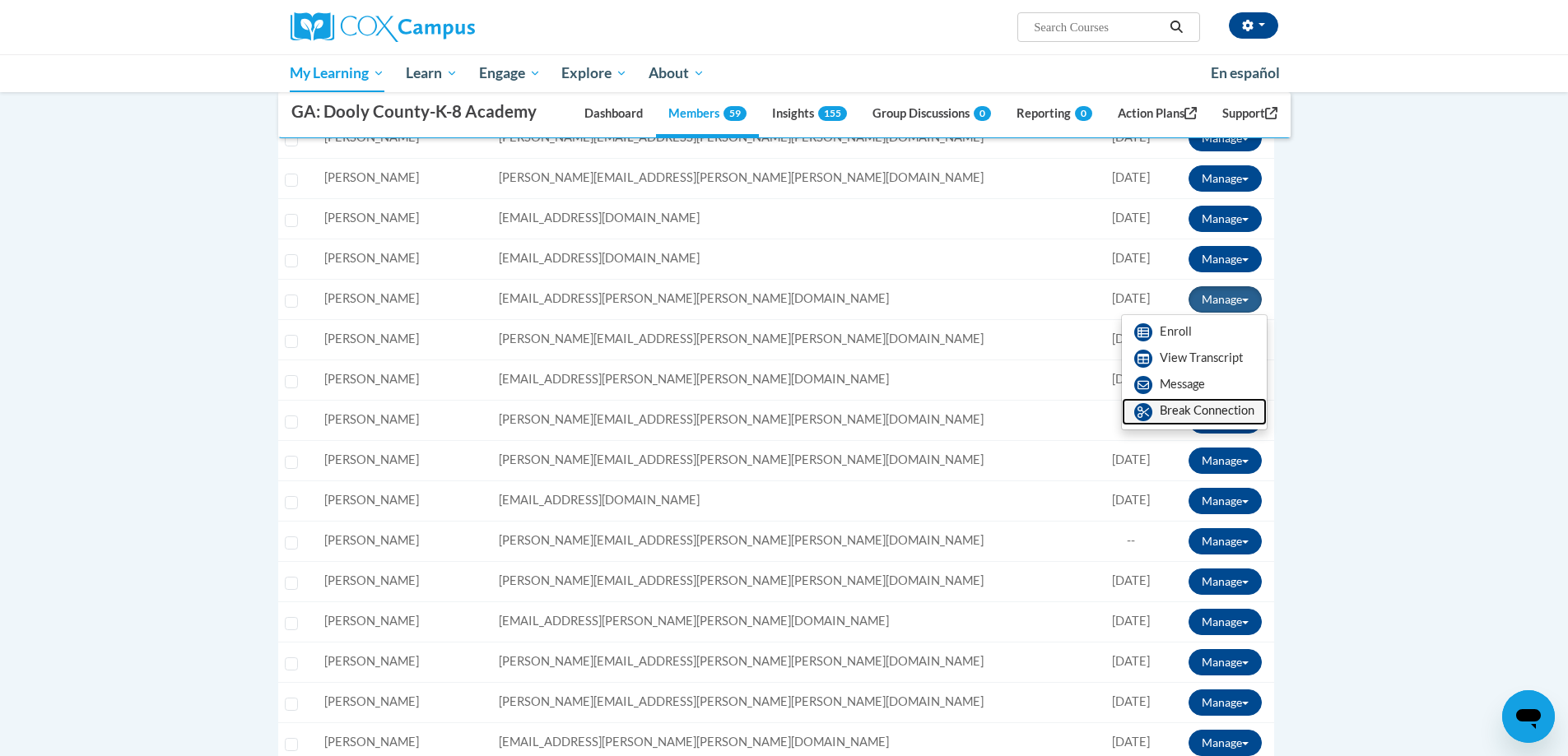
click at [1170, 414] on link "Break Connection" at bounding box center [1195, 411] width 145 height 26
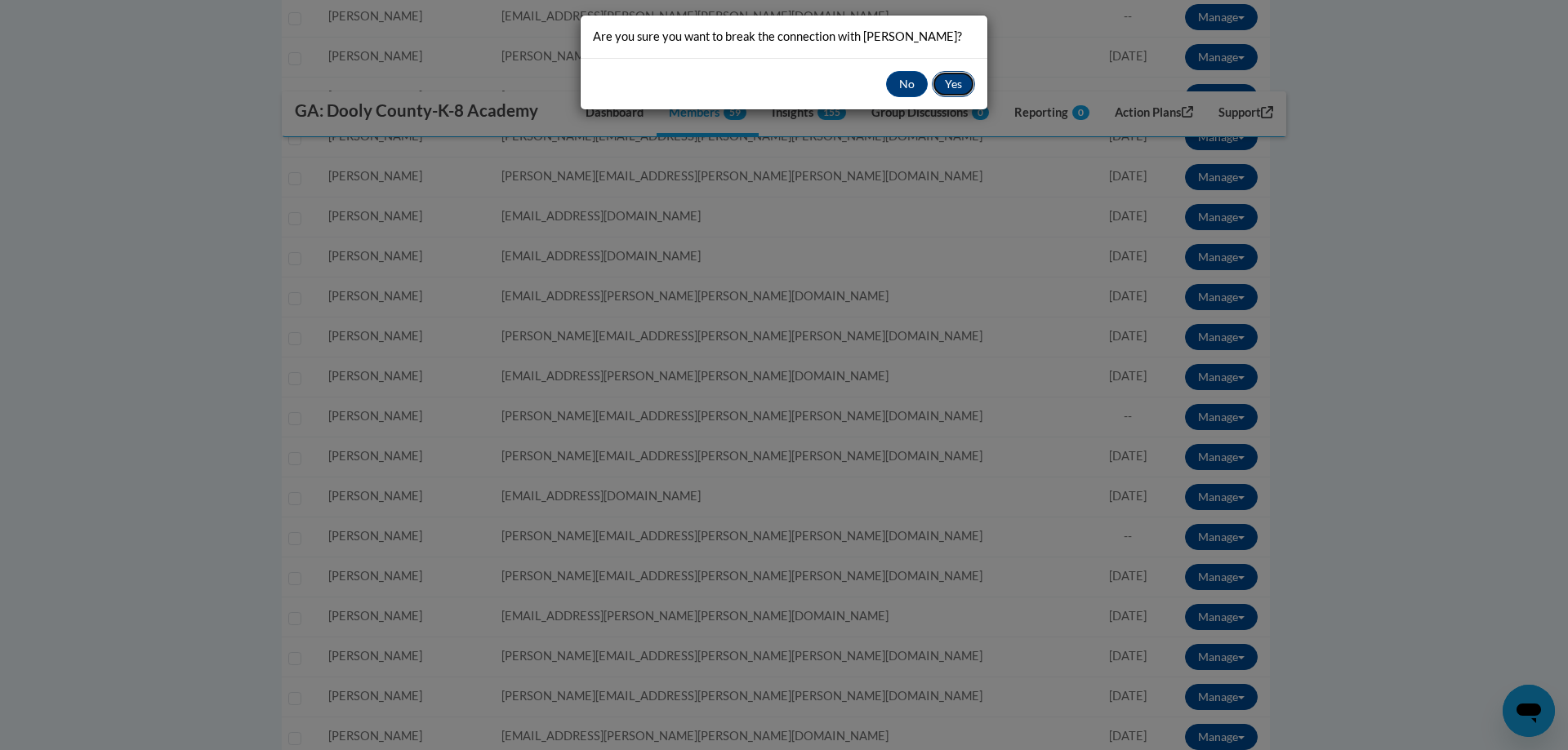
click at [952, 88] on button "Yes" at bounding box center [953, 84] width 43 height 26
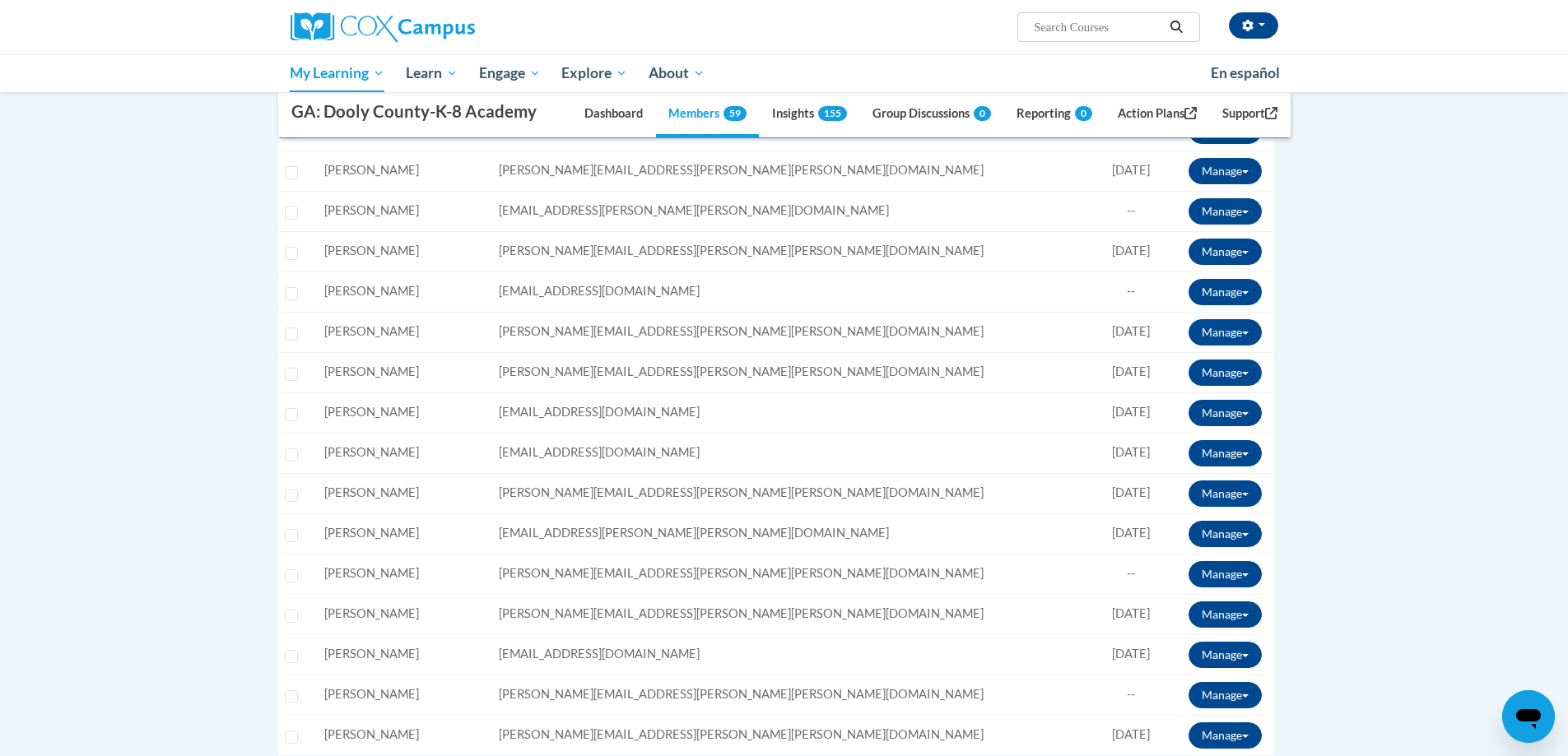
scroll to position [658, 0]
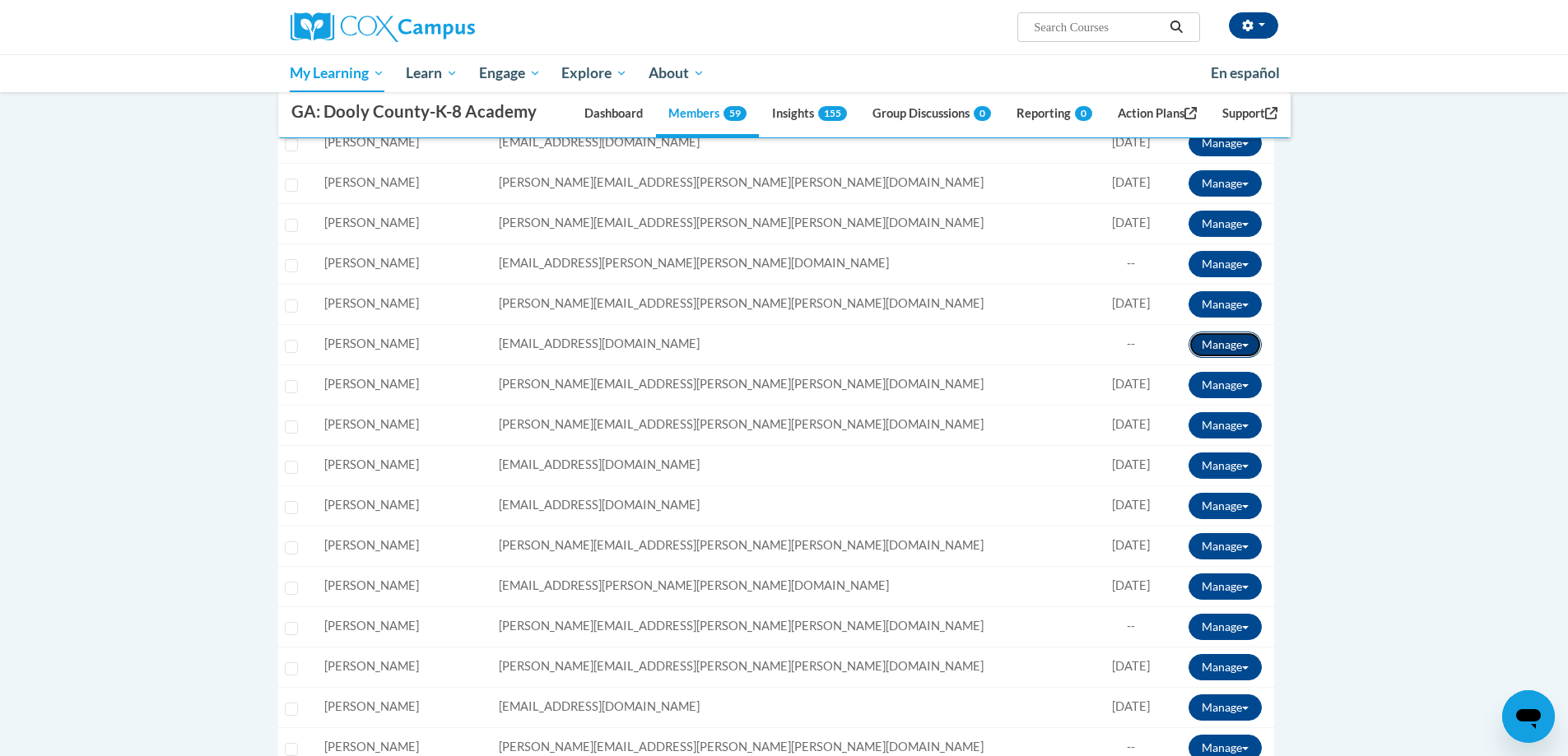
click at [1240, 341] on button "Manage" at bounding box center [1225, 345] width 73 height 26
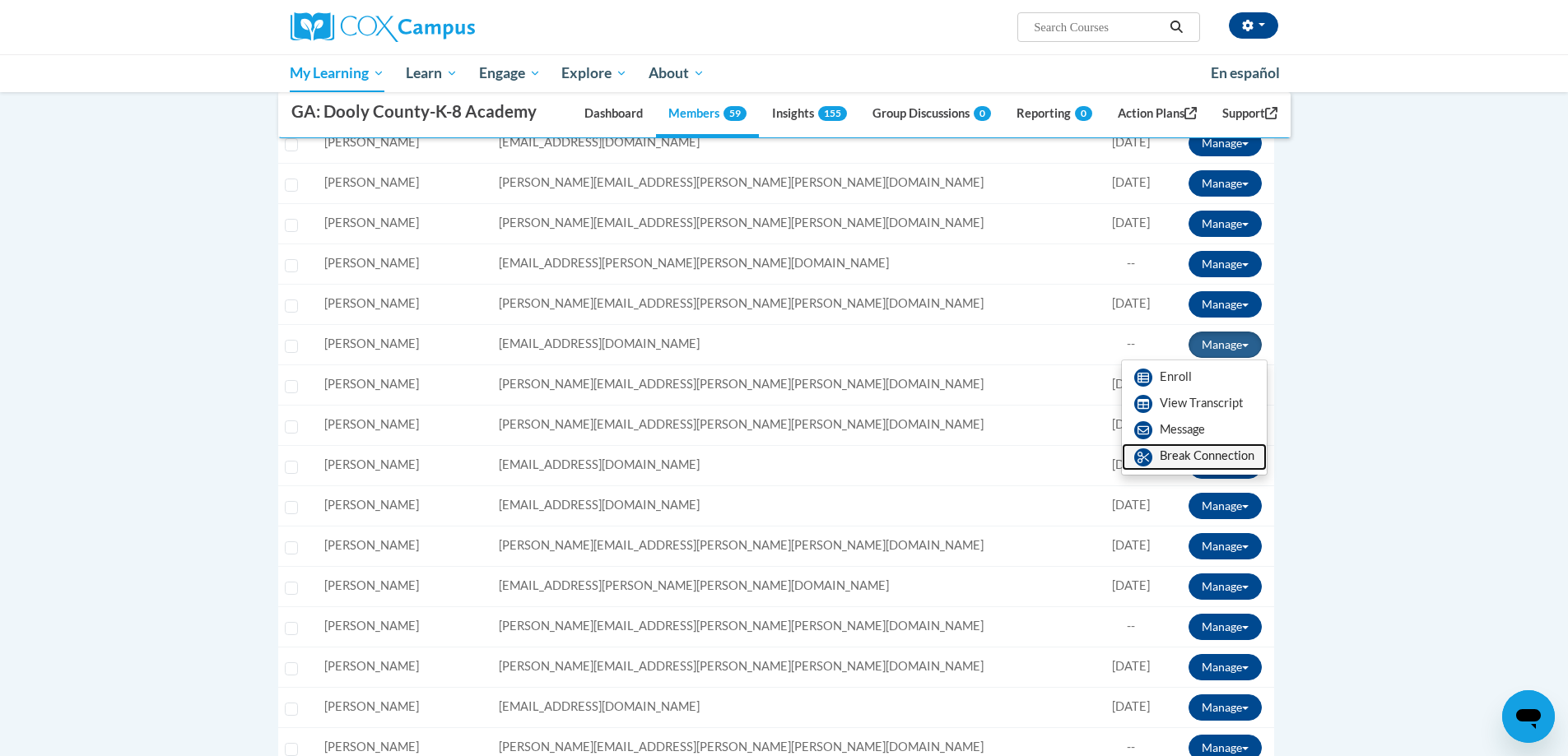
click at [1178, 457] on link "Break Connection" at bounding box center [1195, 456] width 145 height 26
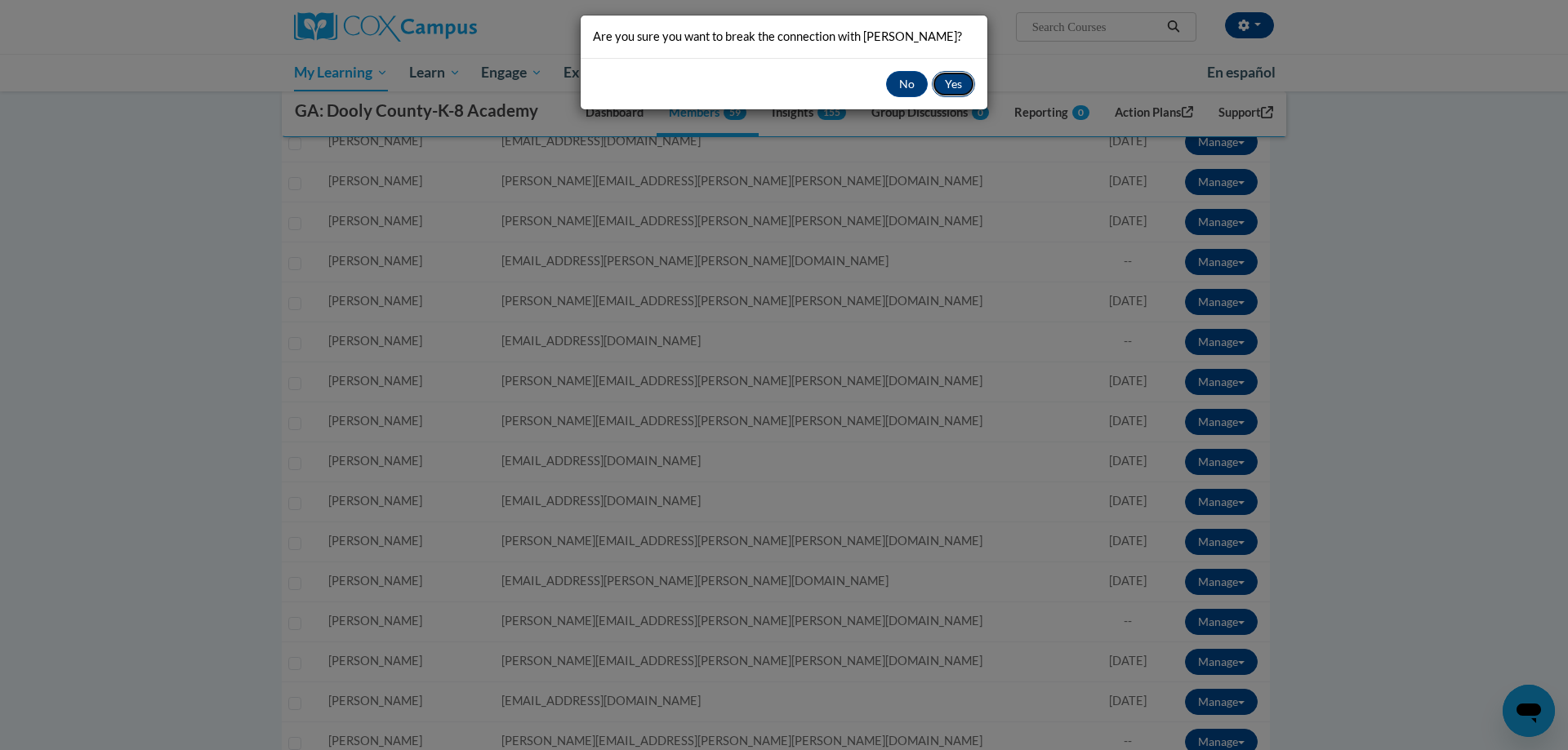
click at [939, 86] on button "Yes" at bounding box center [953, 84] width 43 height 26
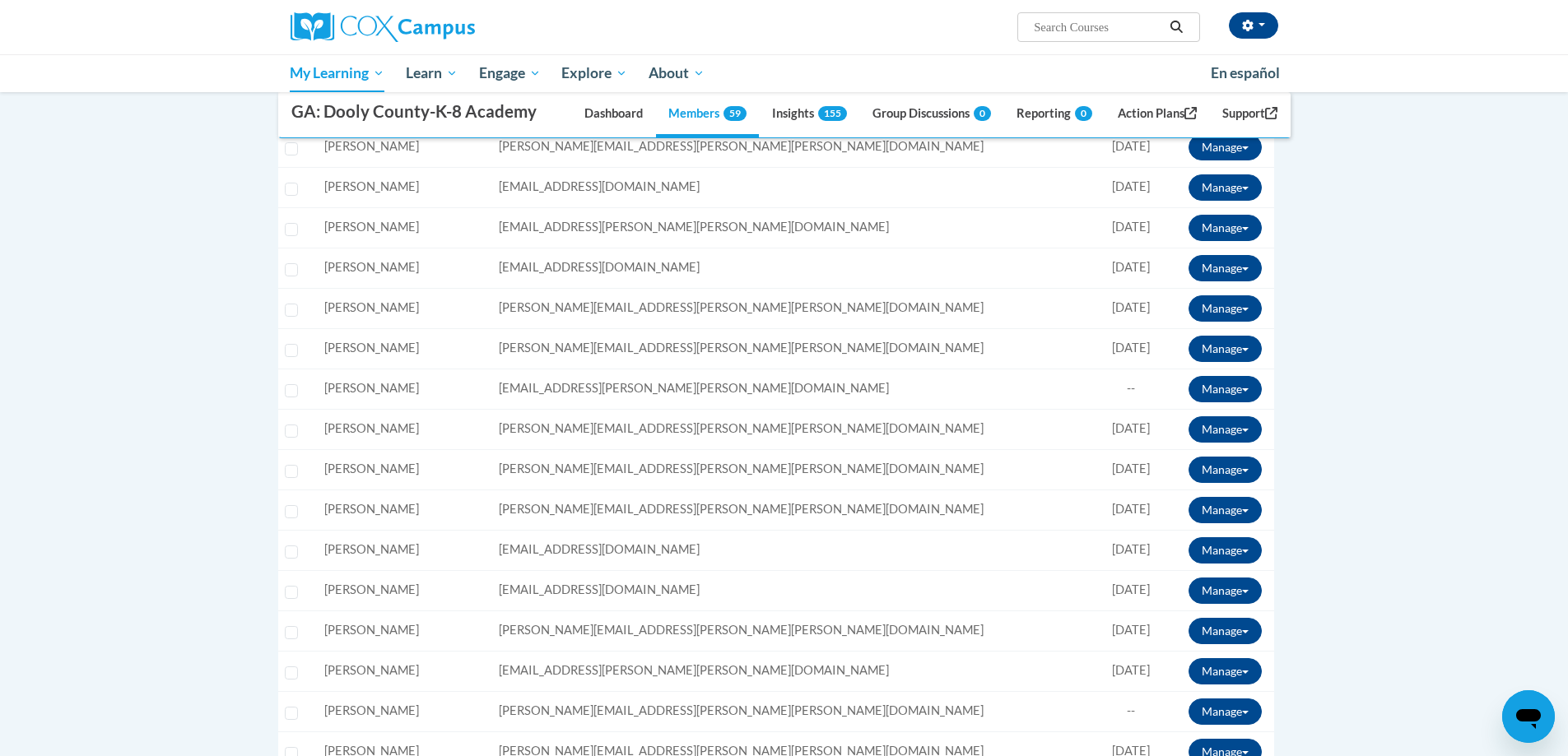
scroll to position [493, 0]
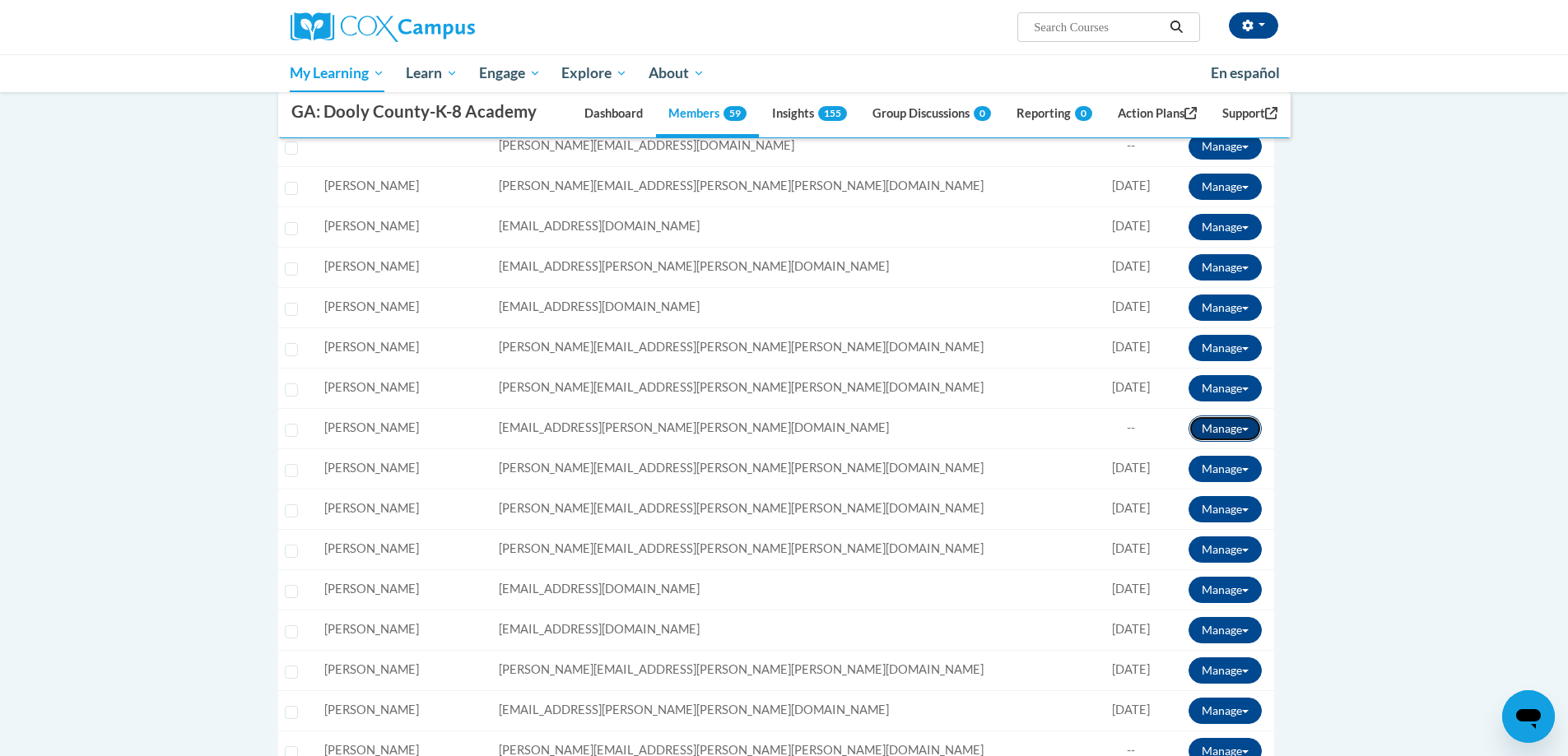
click at [1231, 425] on button "Manage" at bounding box center [1225, 429] width 73 height 26
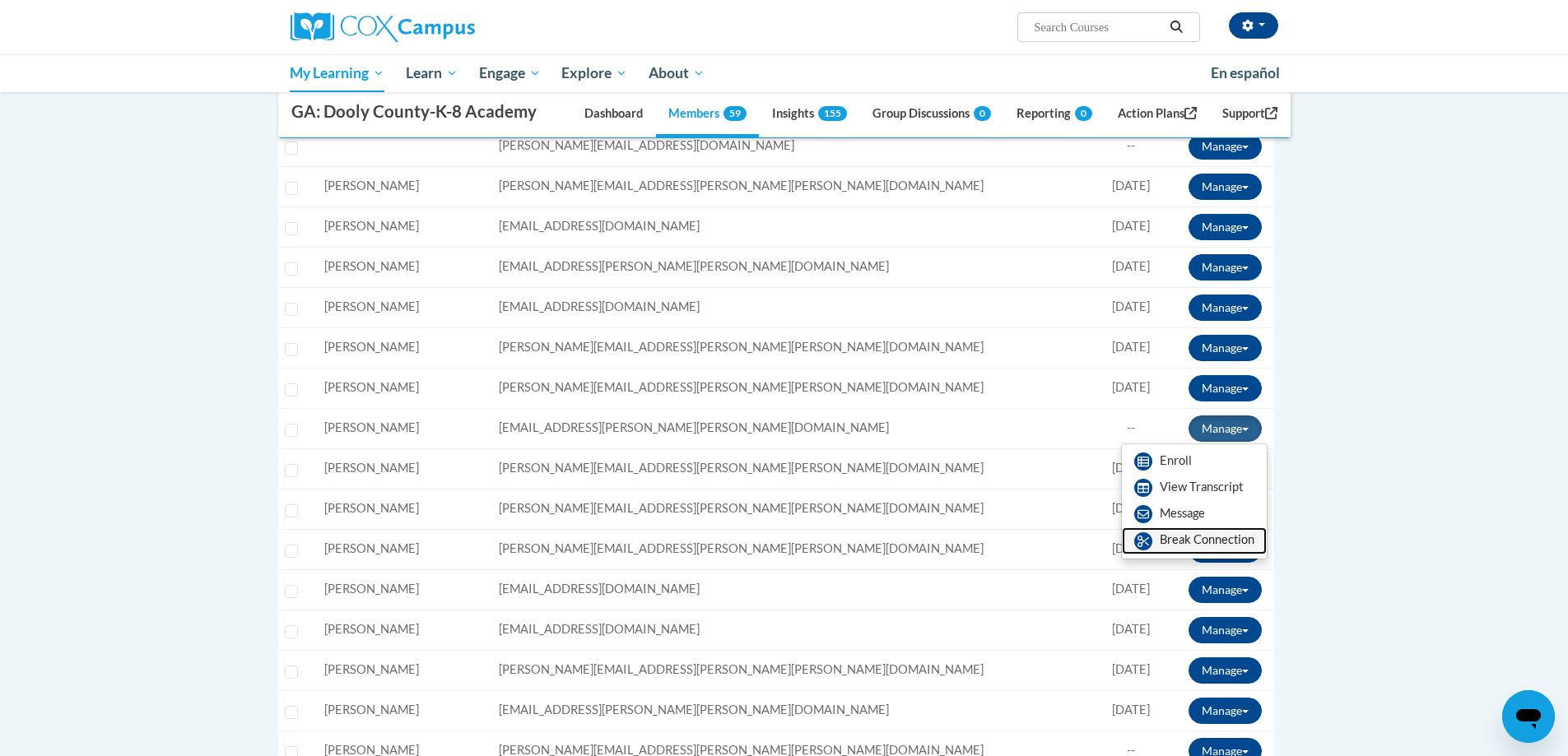
click at [1197, 537] on link "Break Connection" at bounding box center [1195, 541] width 145 height 26
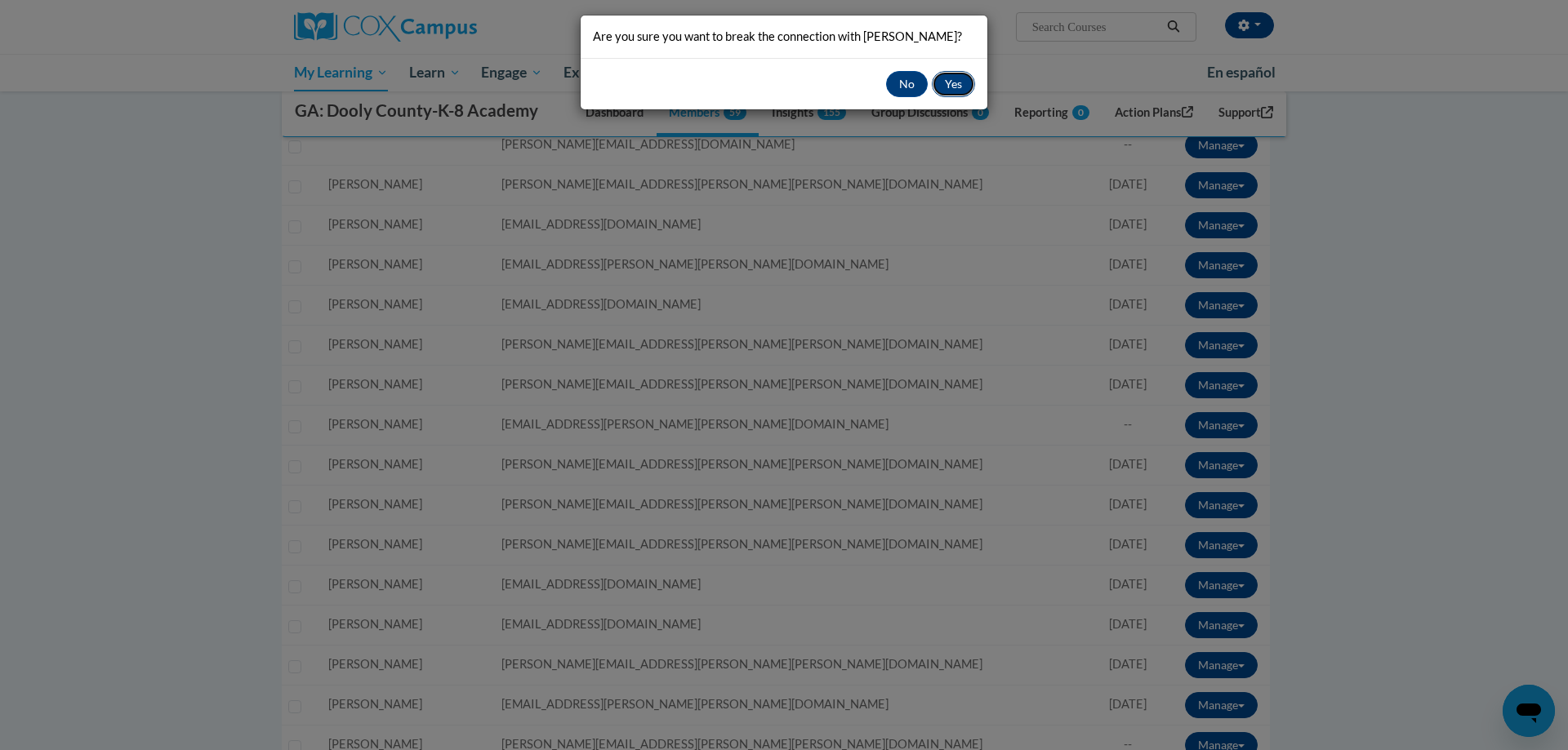
click at [946, 82] on button "Yes" at bounding box center [953, 84] width 43 height 26
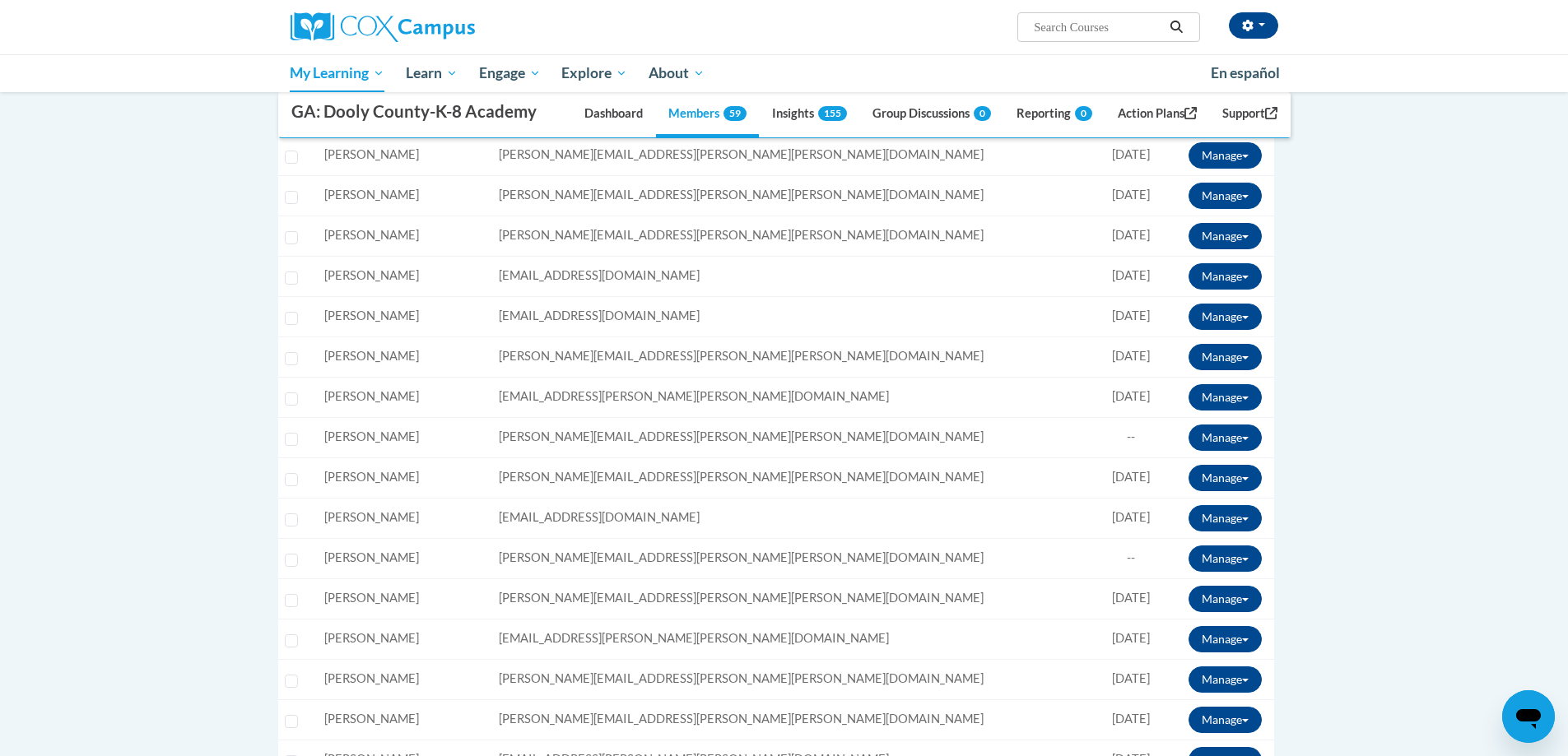
scroll to position [823, 0]
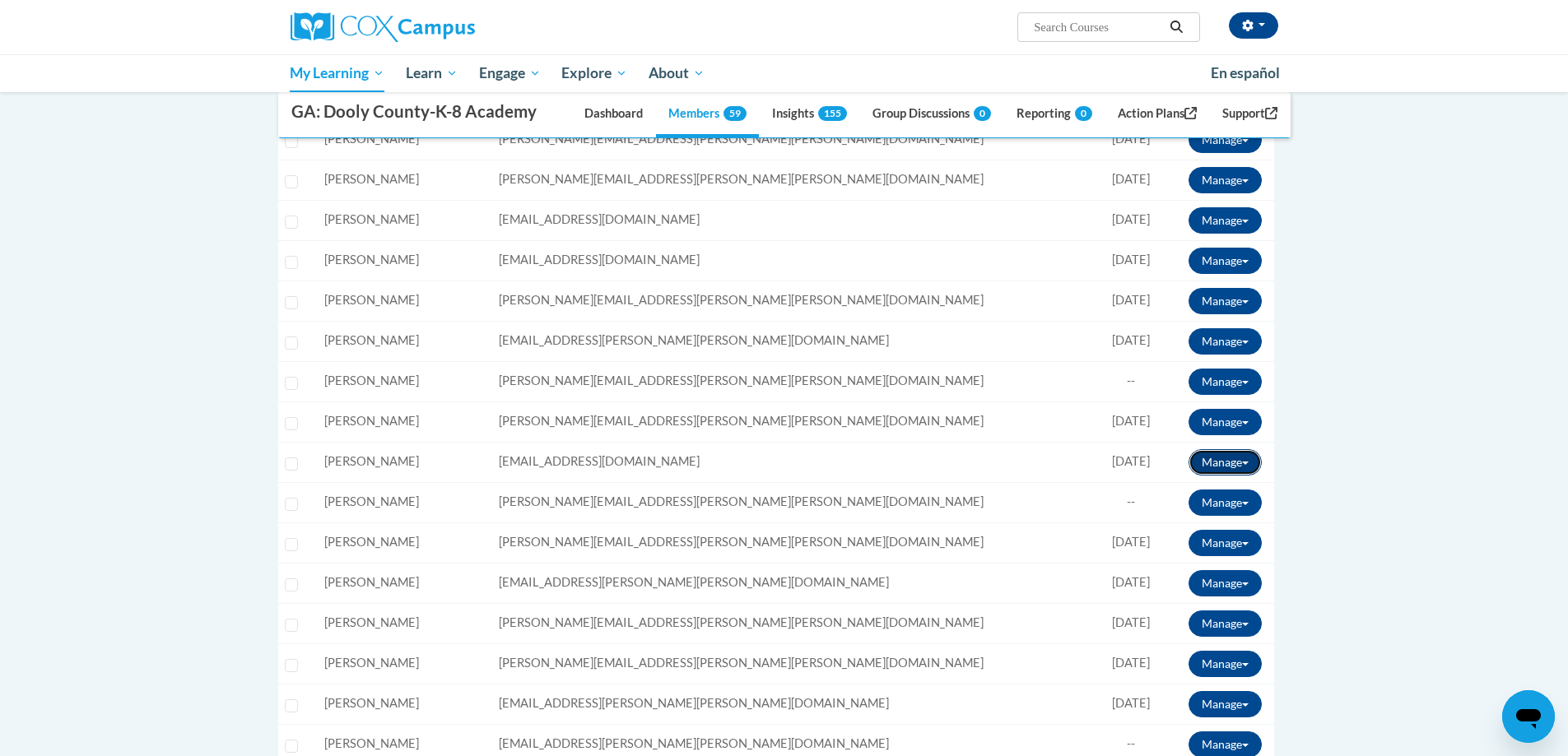
click at [1238, 460] on button "Manage" at bounding box center [1225, 462] width 73 height 26
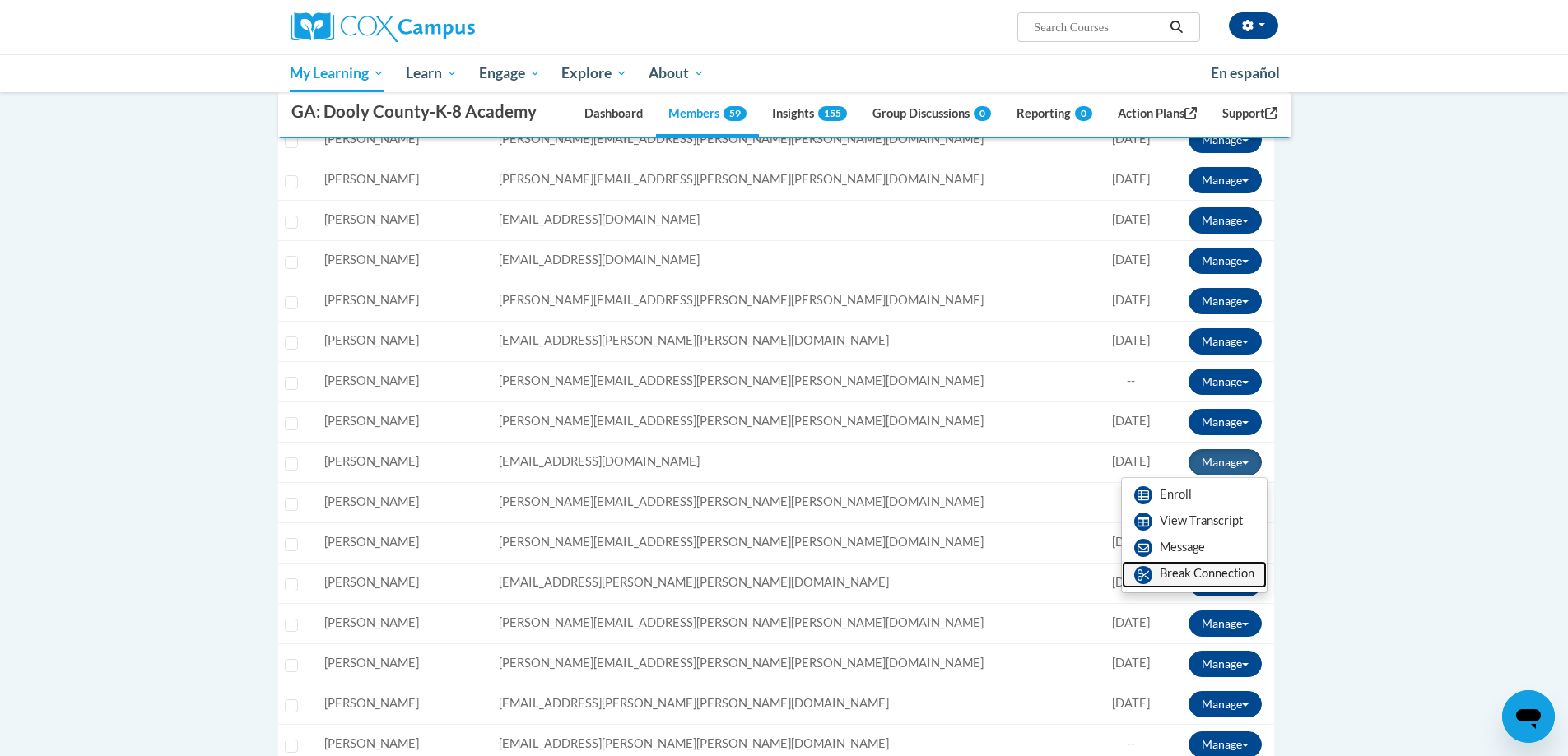
click at [1195, 572] on link "Break Connection" at bounding box center [1195, 575] width 145 height 26
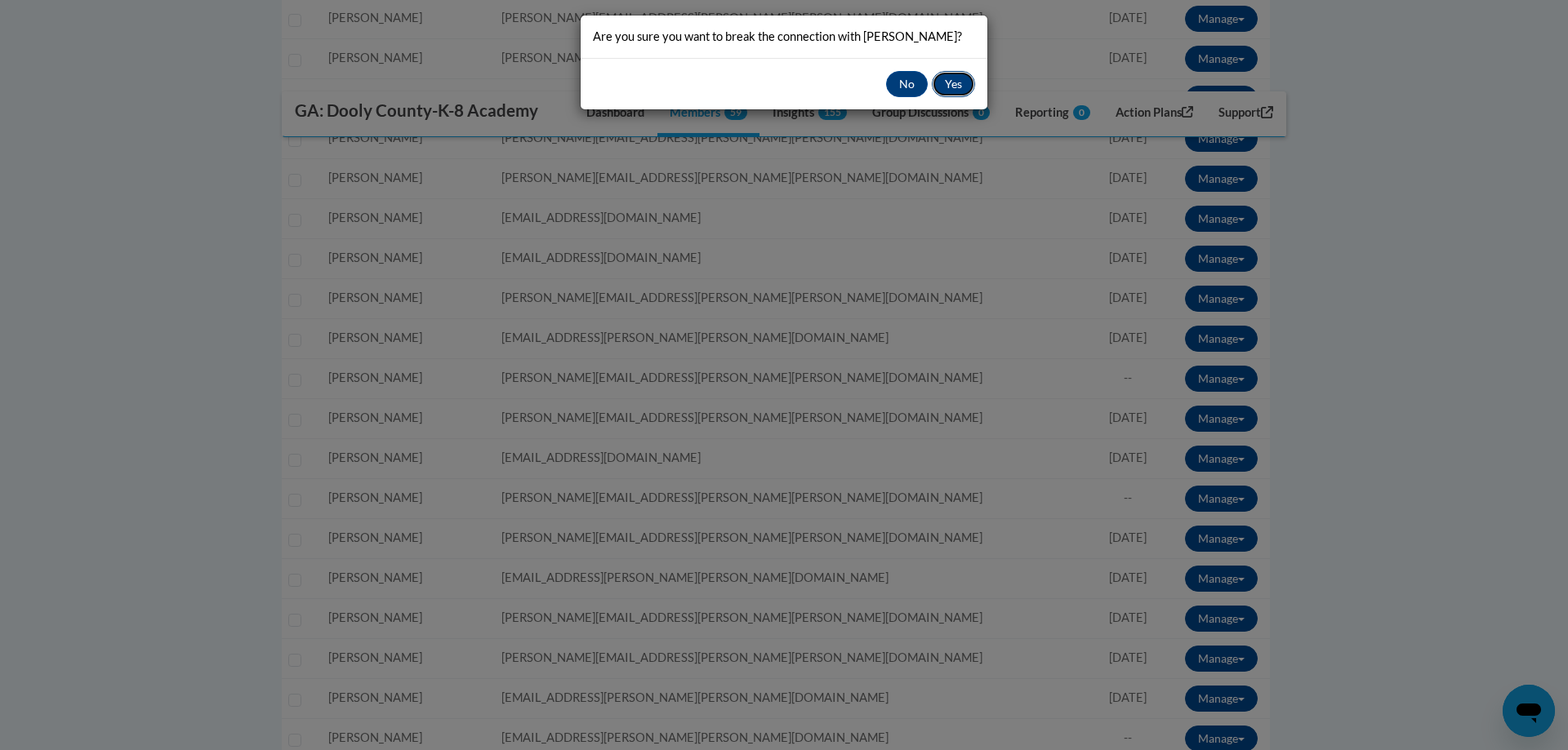
click at [953, 90] on button "Yes" at bounding box center [953, 84] width 43 height 26
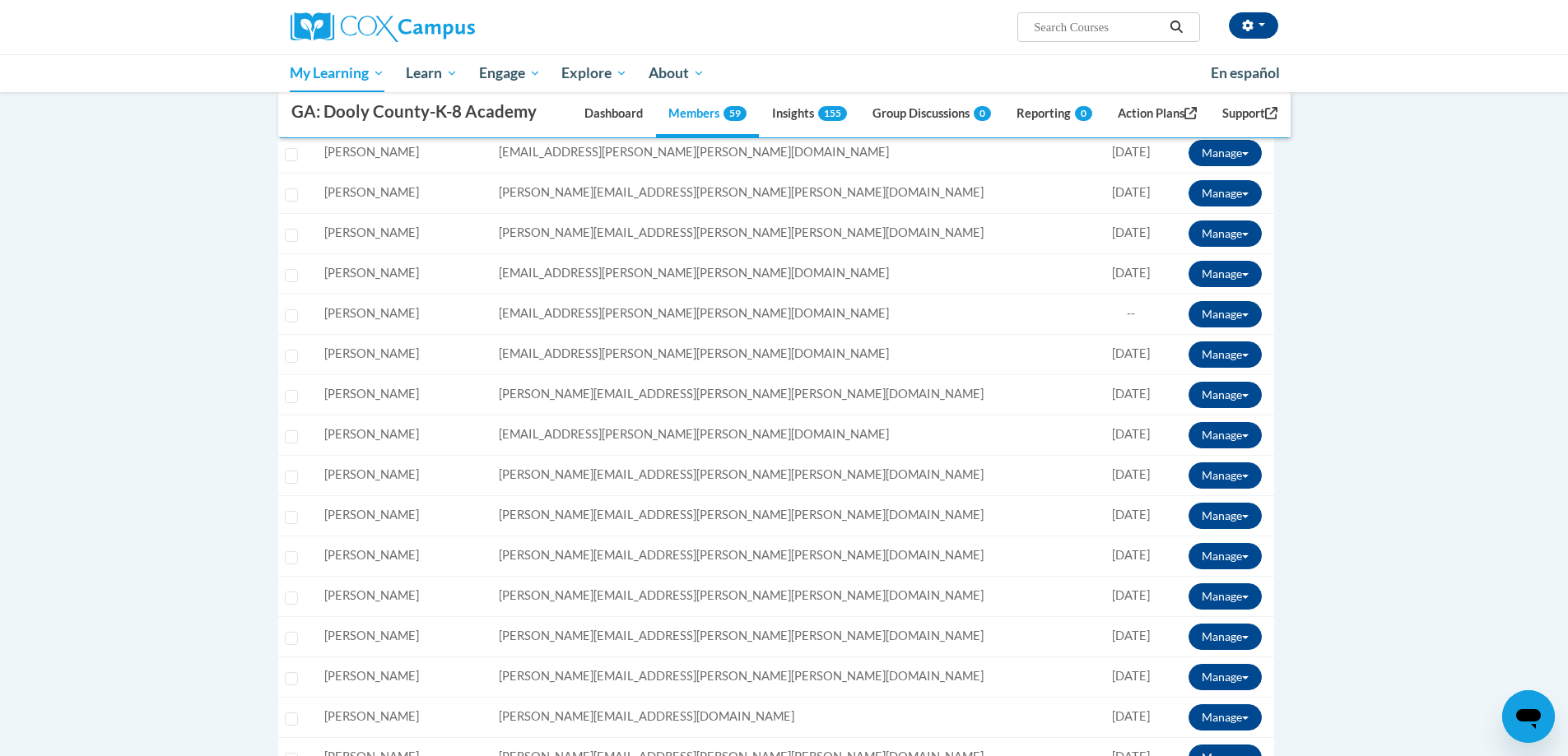
scroll to position [1317, 0]
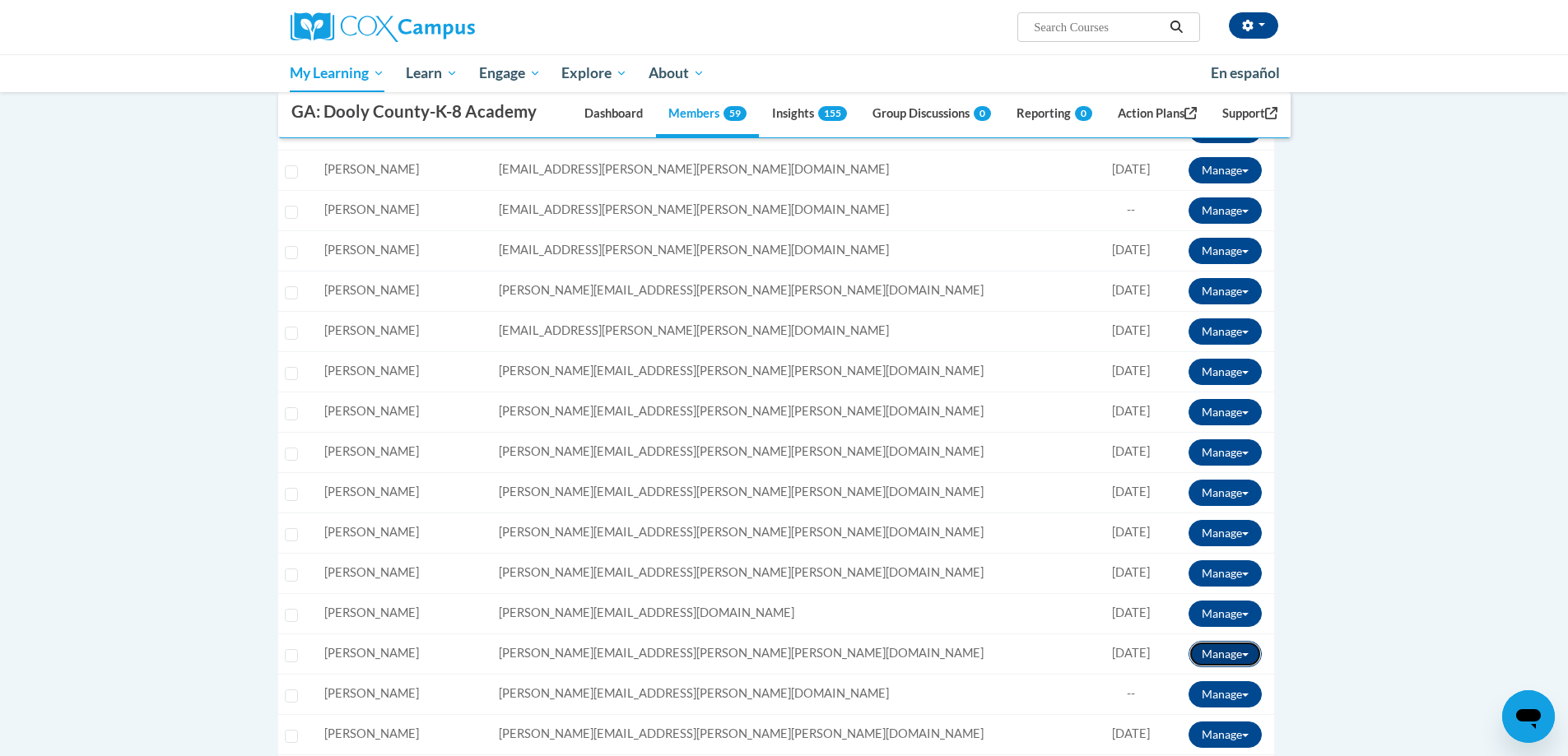
click at [1245, 656] on button "Manage" at bounding box center [1225, 654] width 73 height 26
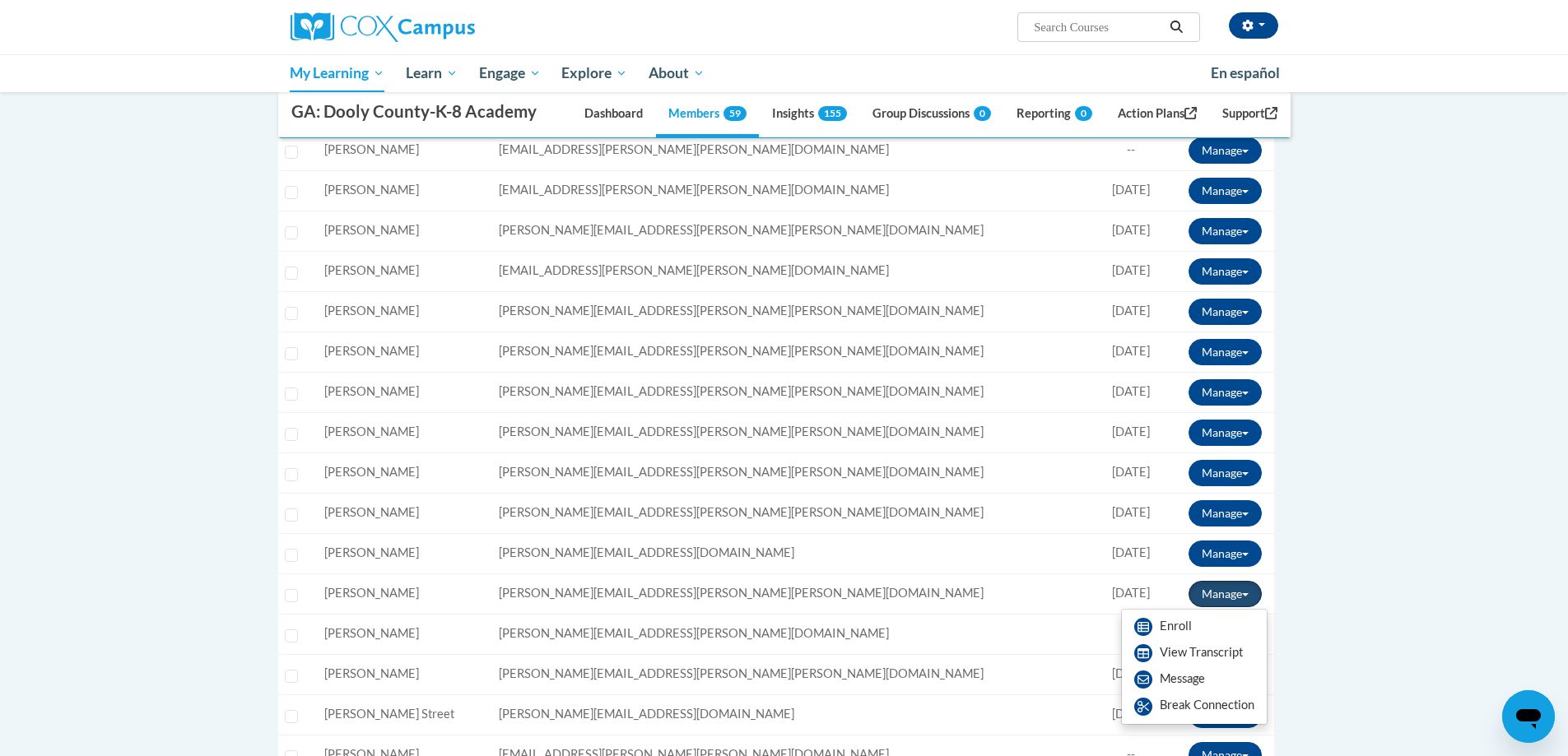
scroll to position [1481, 0]
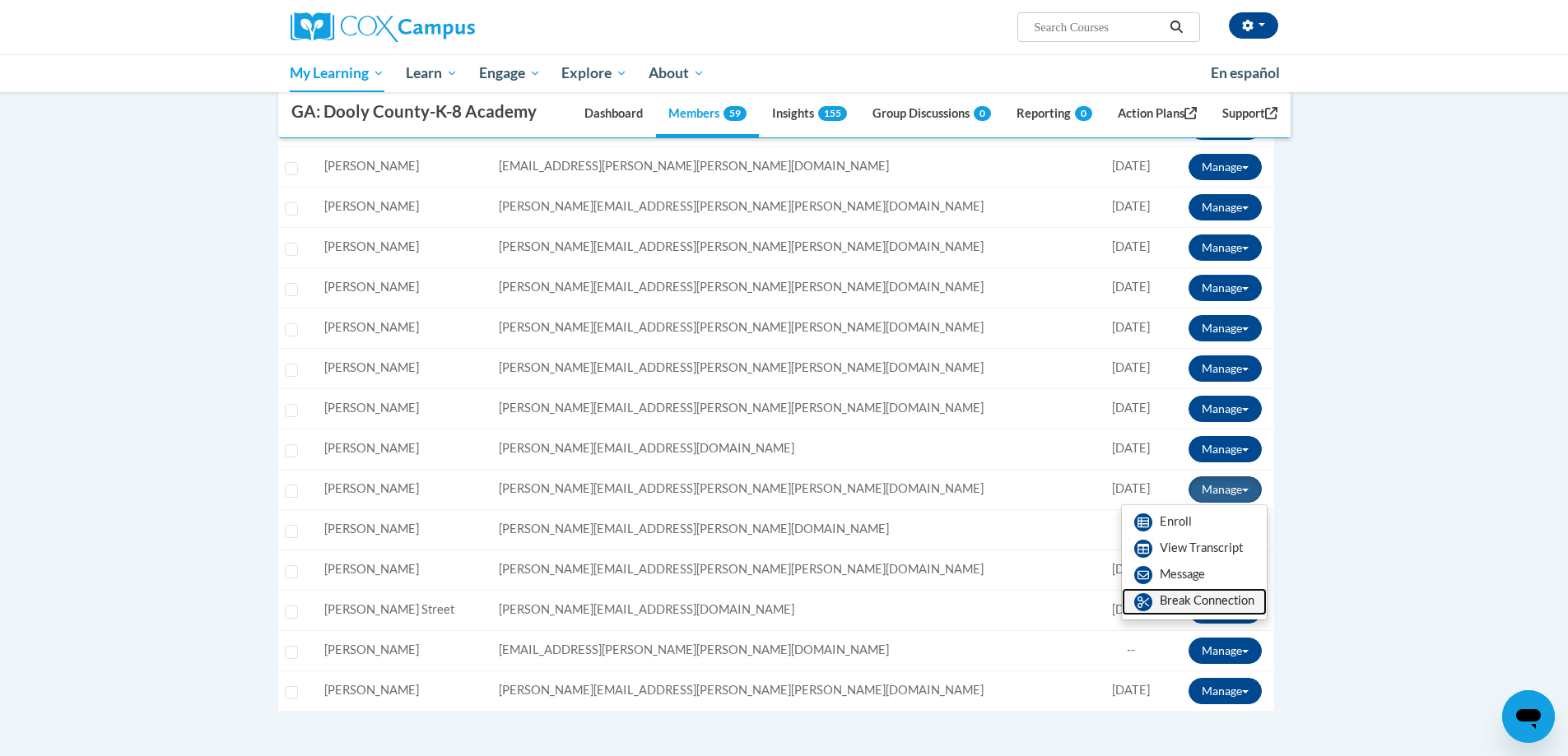
click at [1175, 600] on link "Break Connection" at bounding box center [1195, 601] width 145 height 26
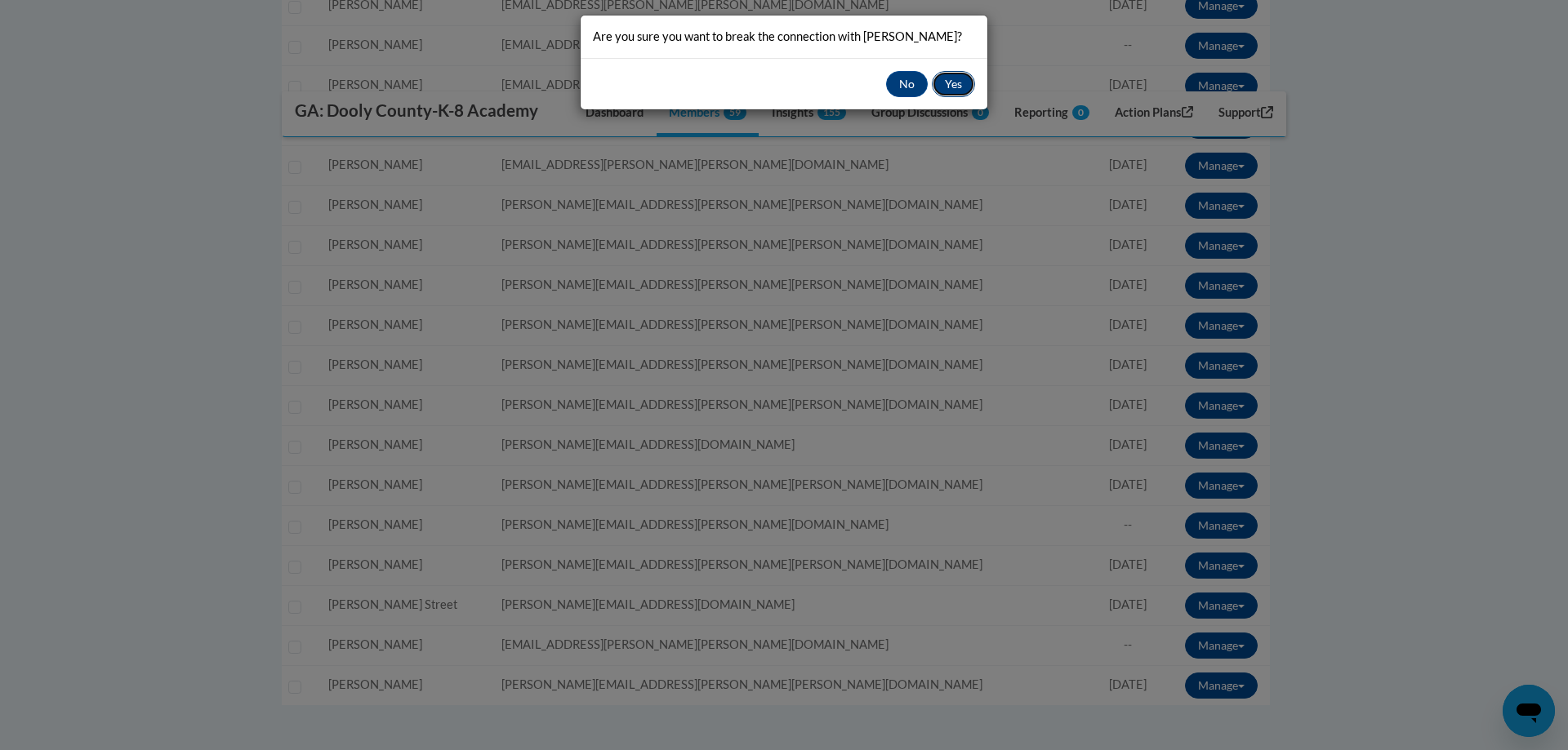
click at [966, 81] on button "Yes" at bounding box center [953, 84] width 43 height 26
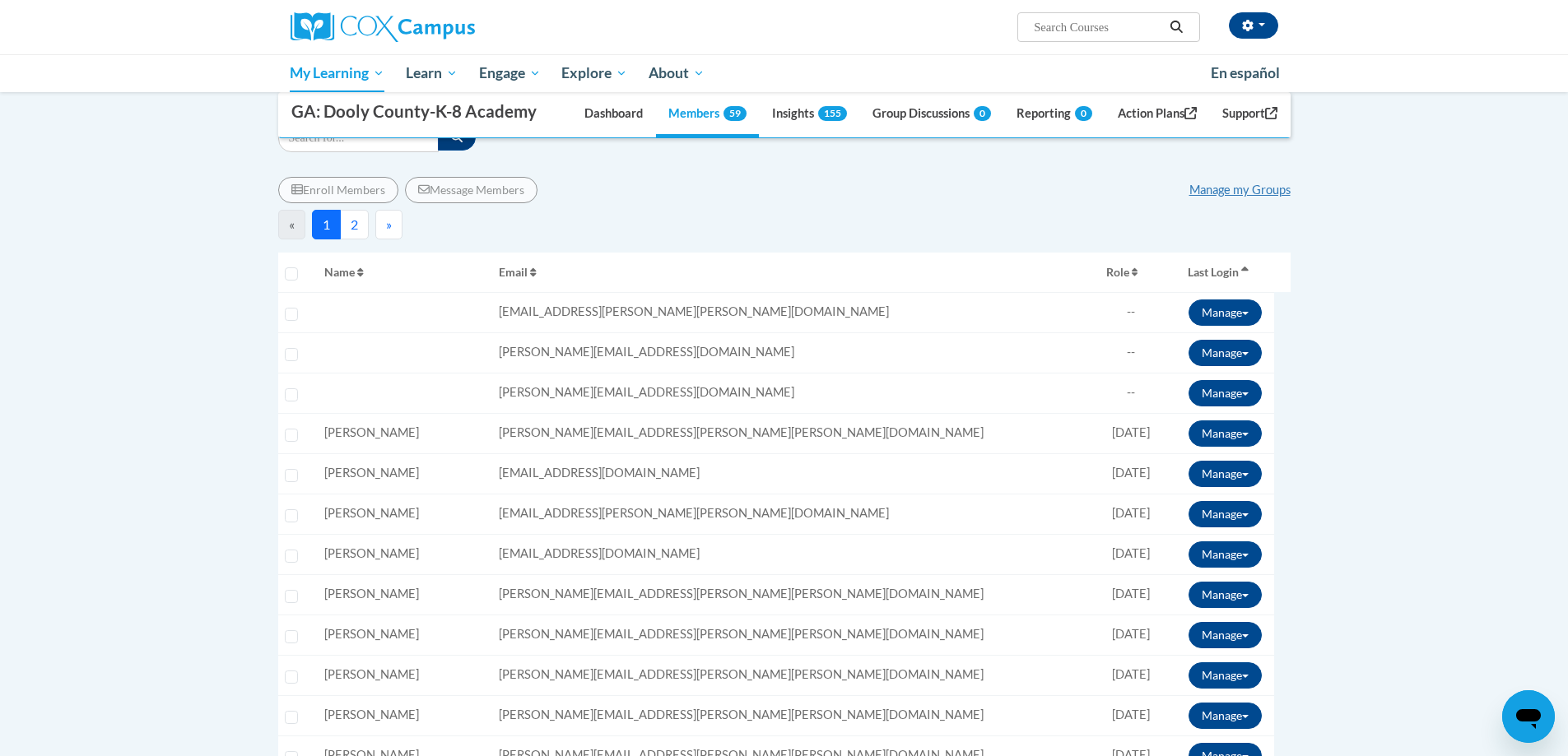
scroll to position [0, 0]
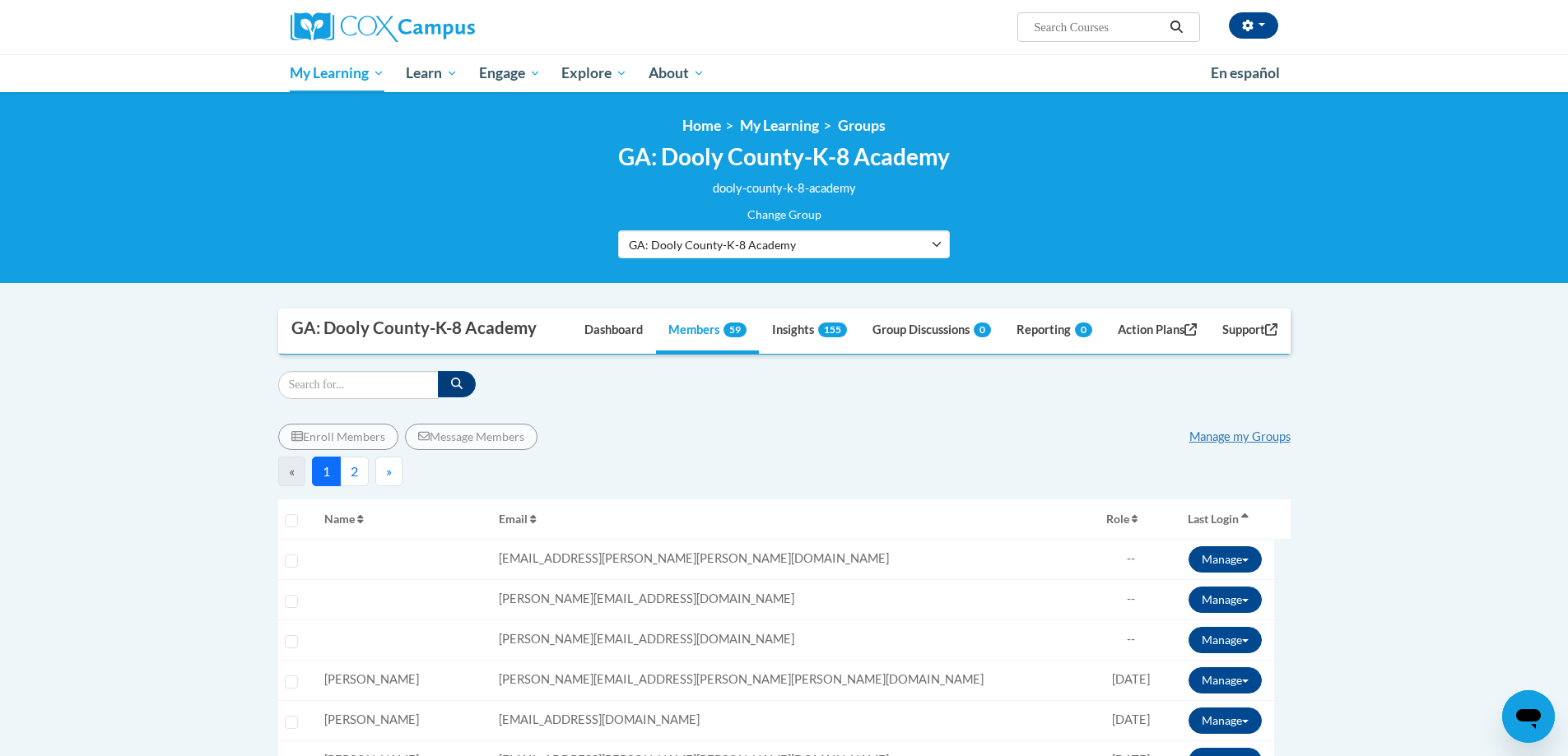
click at [1247, 435] on link "Manage my Groups" at bounding box center [1240, 436] width 101 height 14
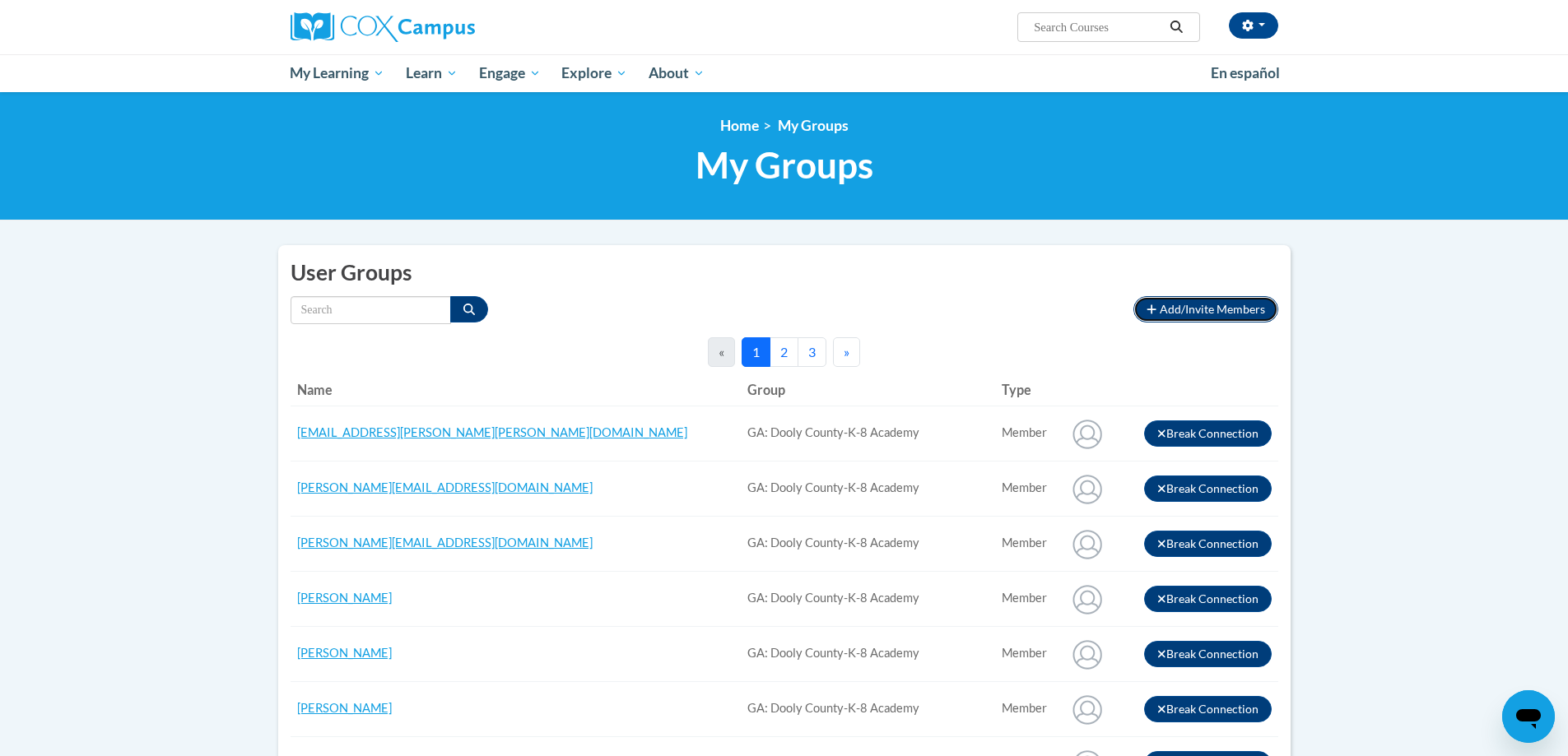
click at [1156, 309] on icon "button" at bounding box center [1152, 308] width 9 height 9
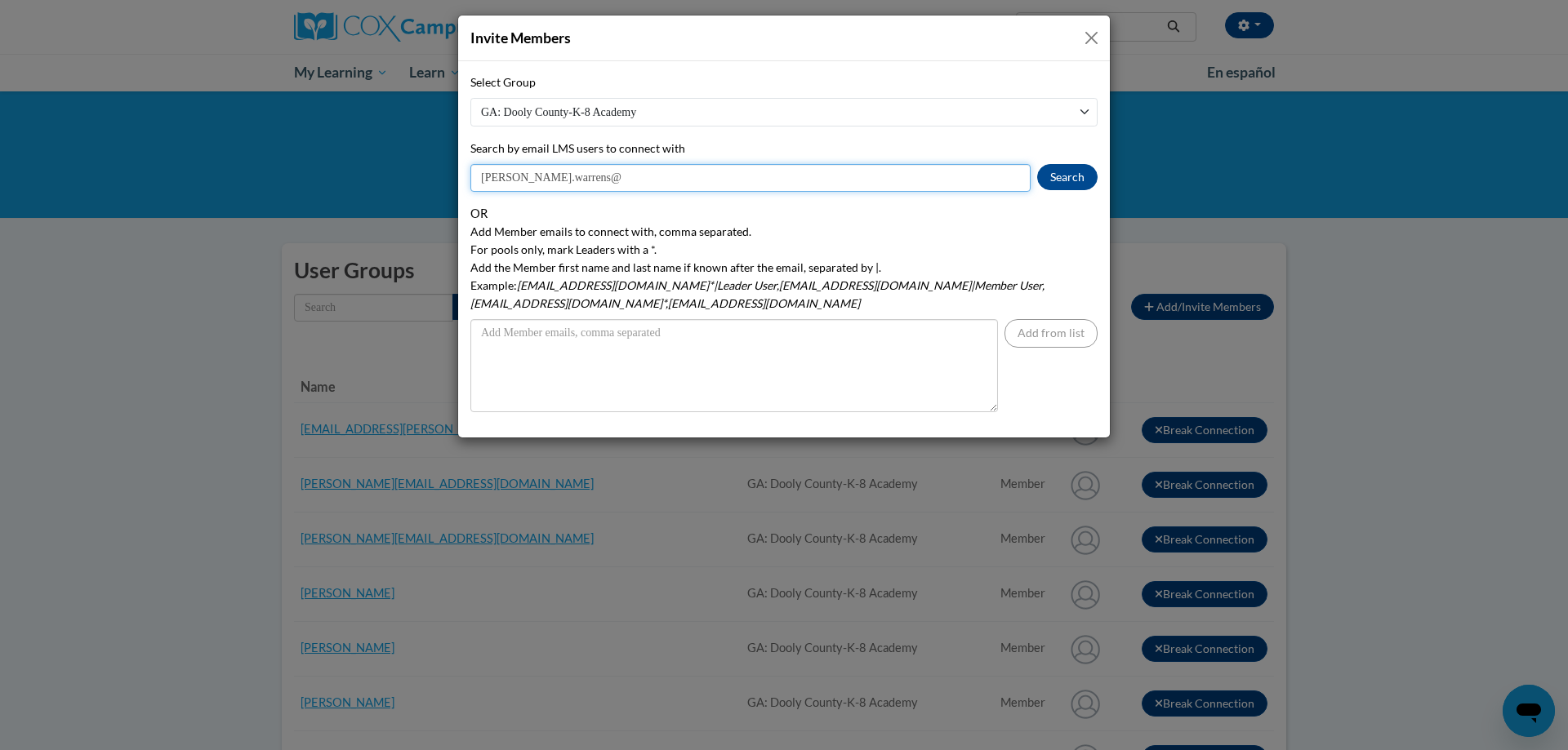
drag, startPoint x: 562, startPoint y: 177, endPoint x: 381, endPoint y: 163, distance: 181.5
click at [381, 163] on div "Invite Members Select Group GA: [GEOGRAPHIC_DATA]-K-8 Academy [GEOGRAPHIC_DATA]…" at bounding box center [784, 375] width 1568 height 750
type input "[PERSON_NAME].warrens@"
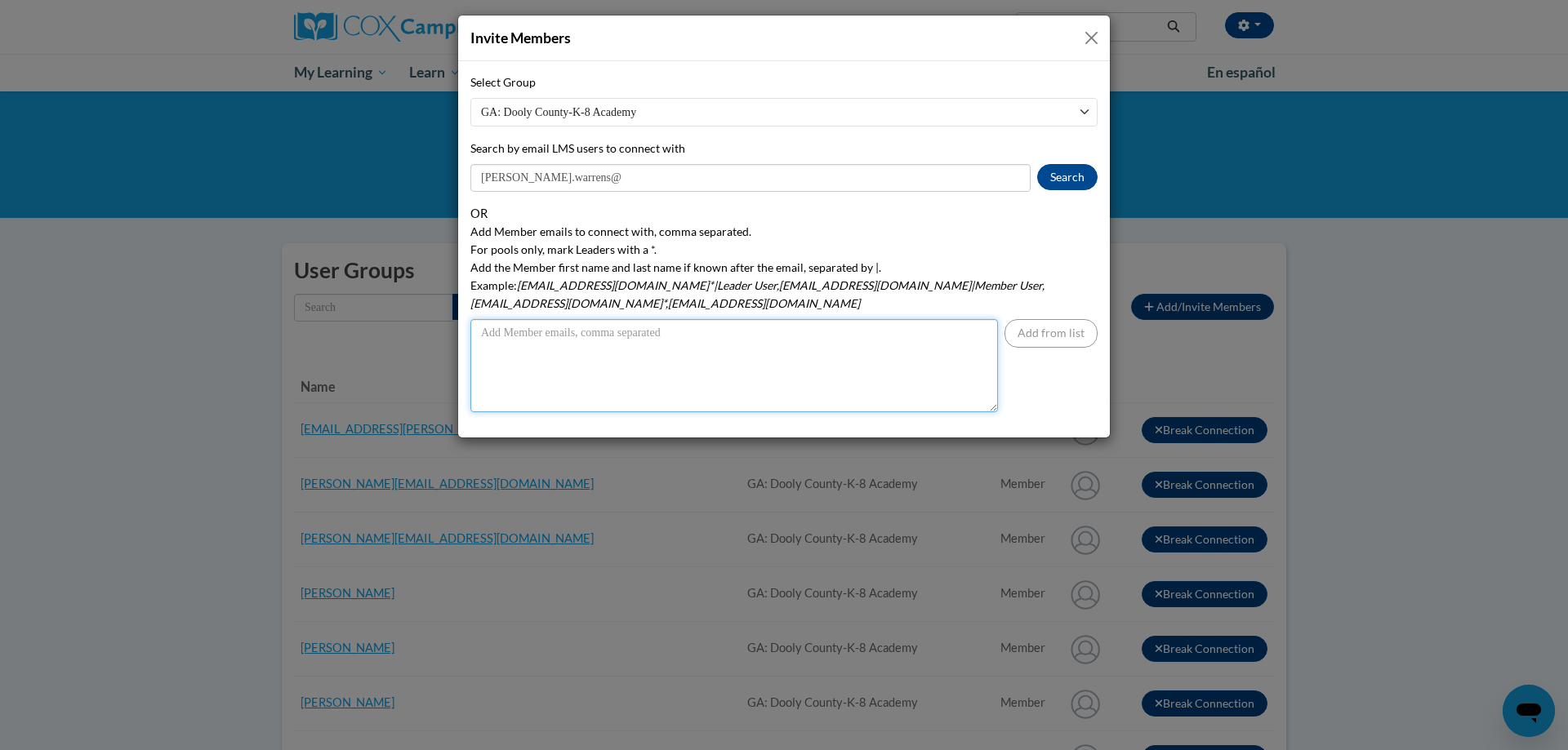
click at [496, 320] on textarea "Add Member emails to connect with, comma separated. For pools only, mark Leader…" at bounding box center [734, 365] width 527 height 93
paste textarea "SORBobcats2009@"
drag, startPoint x: 581, startPoint y: 317, endPoint x: 348, endPoint y: 279, distance: 236.1
click at [348, 279] on div "Invite Members Select Group GA: [GEOGRAPHIC_DATA]-K-8 Academy [GEOGRAPHIC_DATA]…" at bounding box center [784, 375] width 1568 height 750
click at [539, 319] on textarea "SORBobcats2009@" at bounding box center [734, 365] width 527 height 93
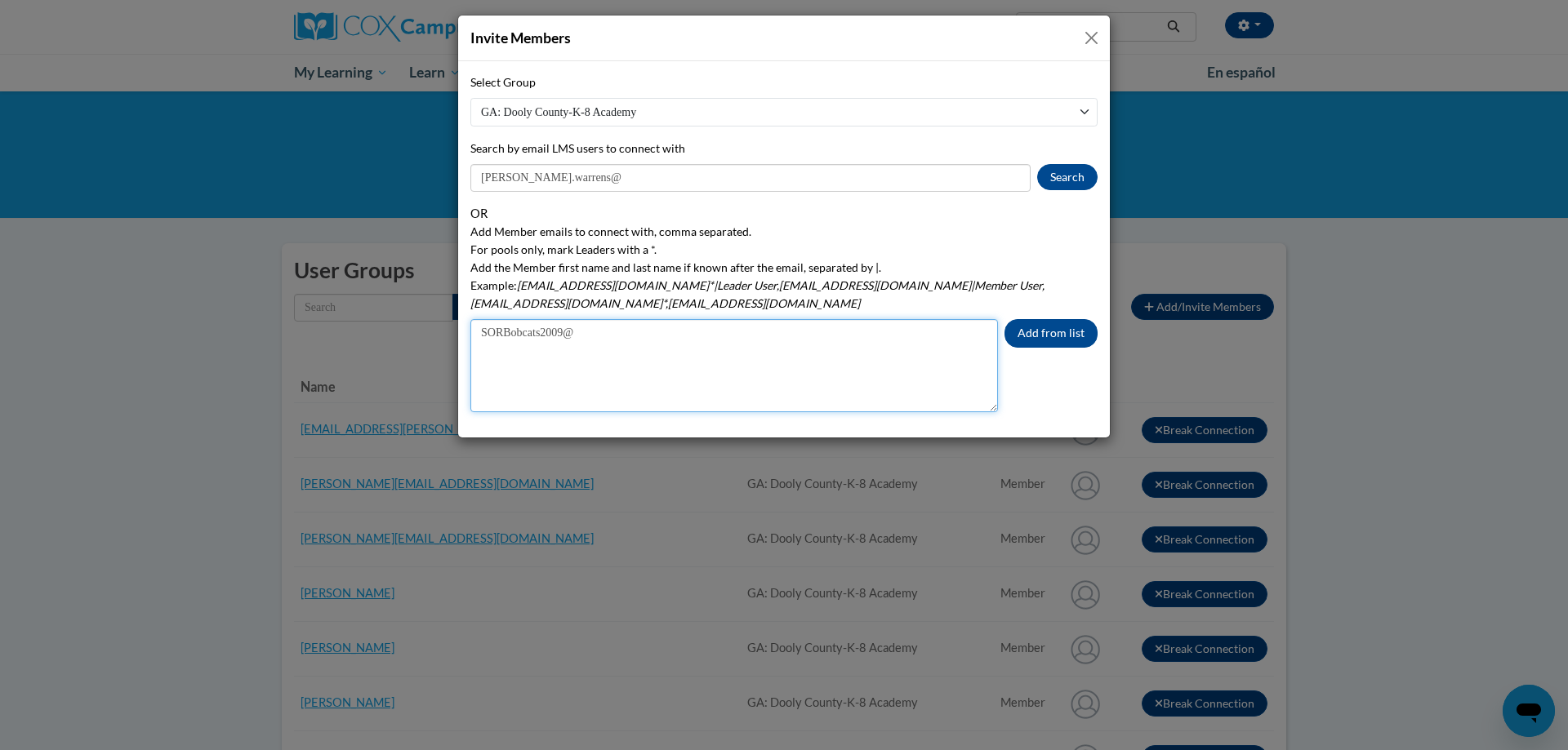
click at [539, 319] on textarea "SORBobcats2009@" at bounding box center [734, 365] width 527 height 93
paste textarea "[EMAIL_ADDRESS][PERSON_NAME][PERSON_NAME][DOMAIN_NAME]"
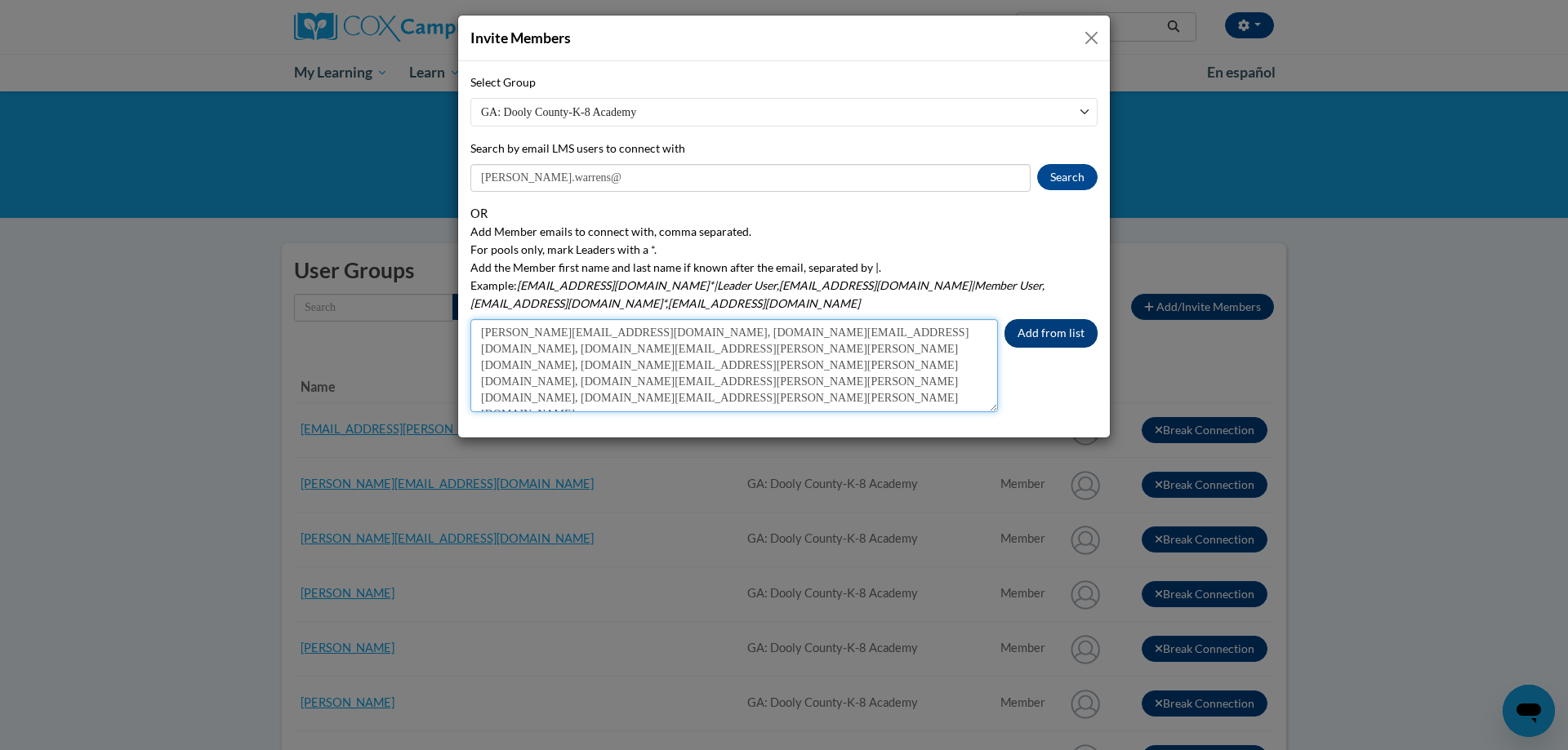
type textarea "[PERSON_NAME][EMAIL_ADDRESS][DOMAIN_NAME], [DOMAIN_NAME][EMAIL_ADDRESS][DOMAIN_…"
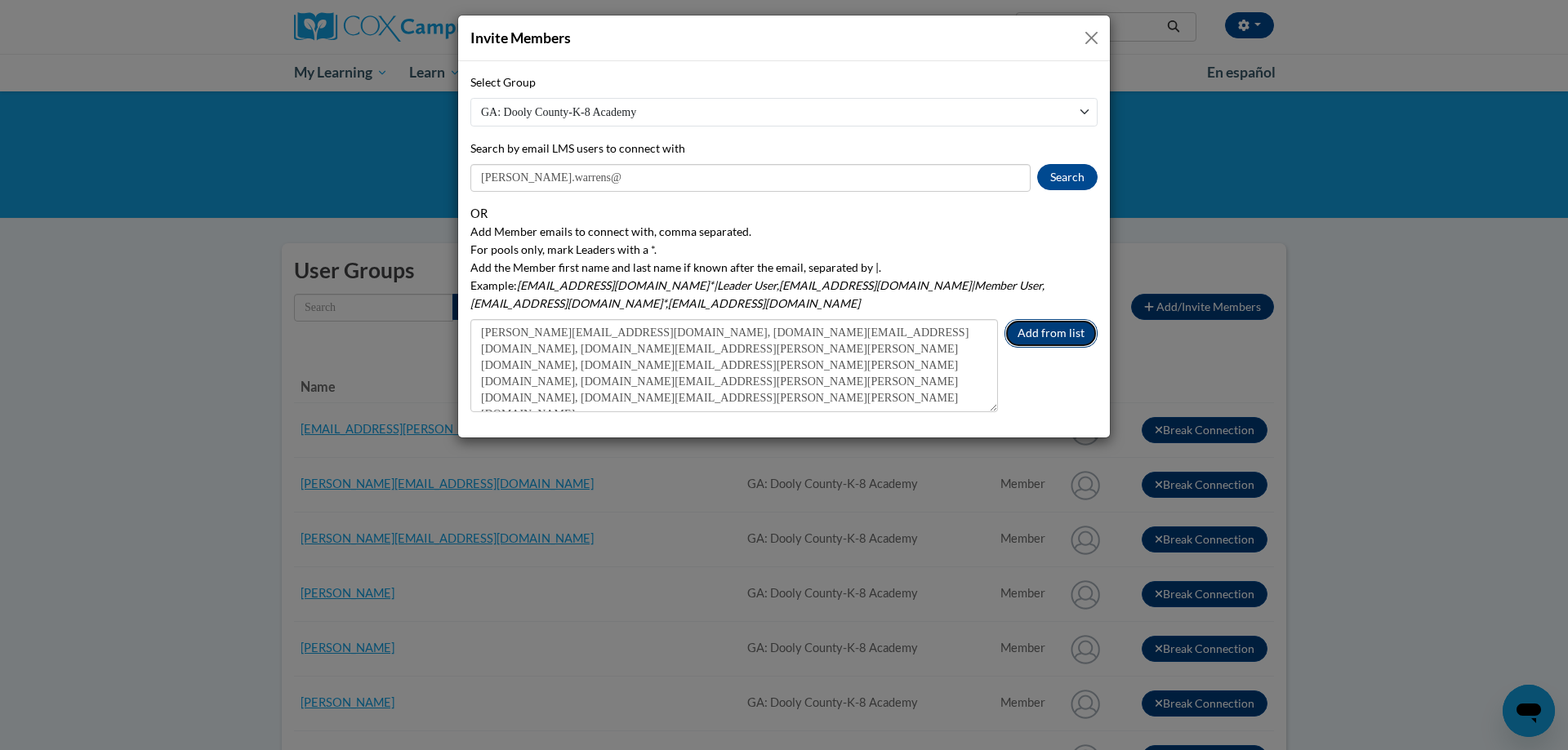
click at [1057, 319] on button "Add from list" at bounding box center [1051, 333] width 93 height 28
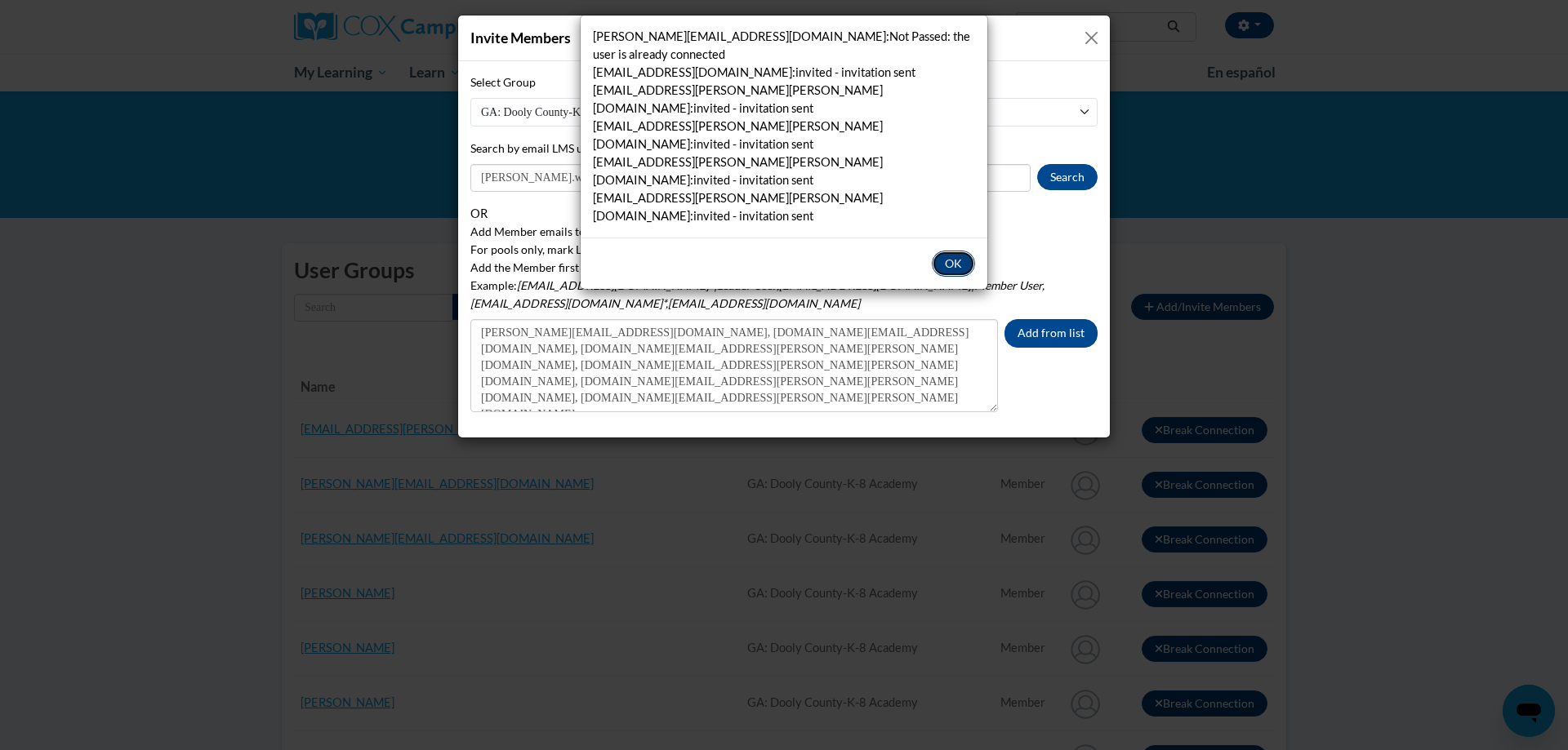
click at [958, 250] on button "OK" at bounding box center [953, 263] width 43 height 26
